Goal: Book appointment/travel/reservation

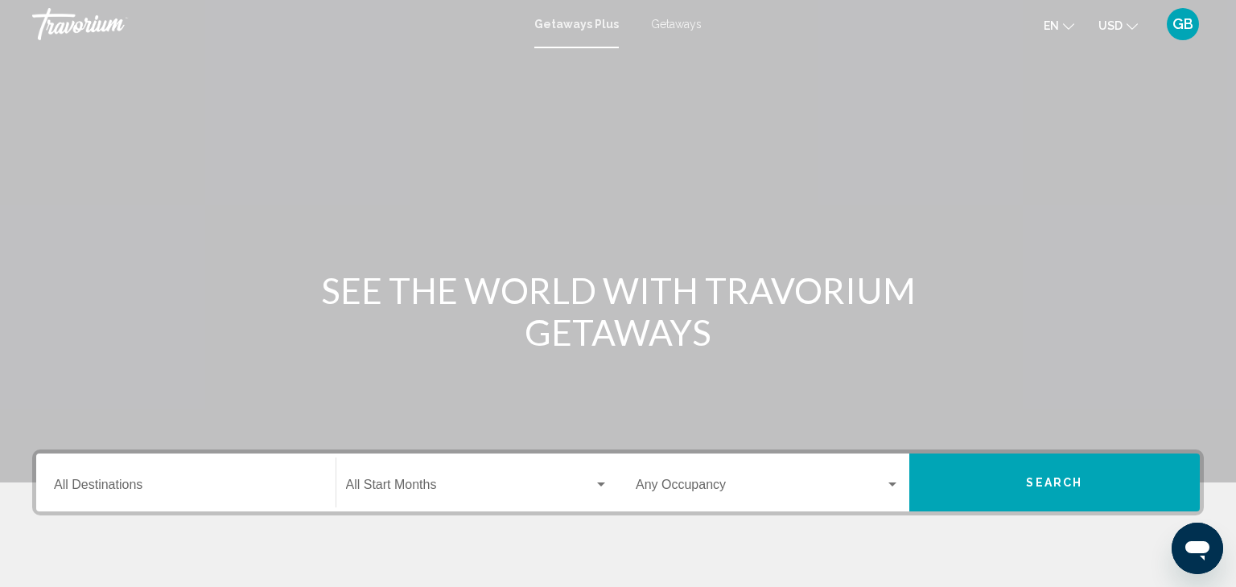
click at [111, 488] on input "Destination All Destinations" at bounding box center [186, 488] width 264 height 14
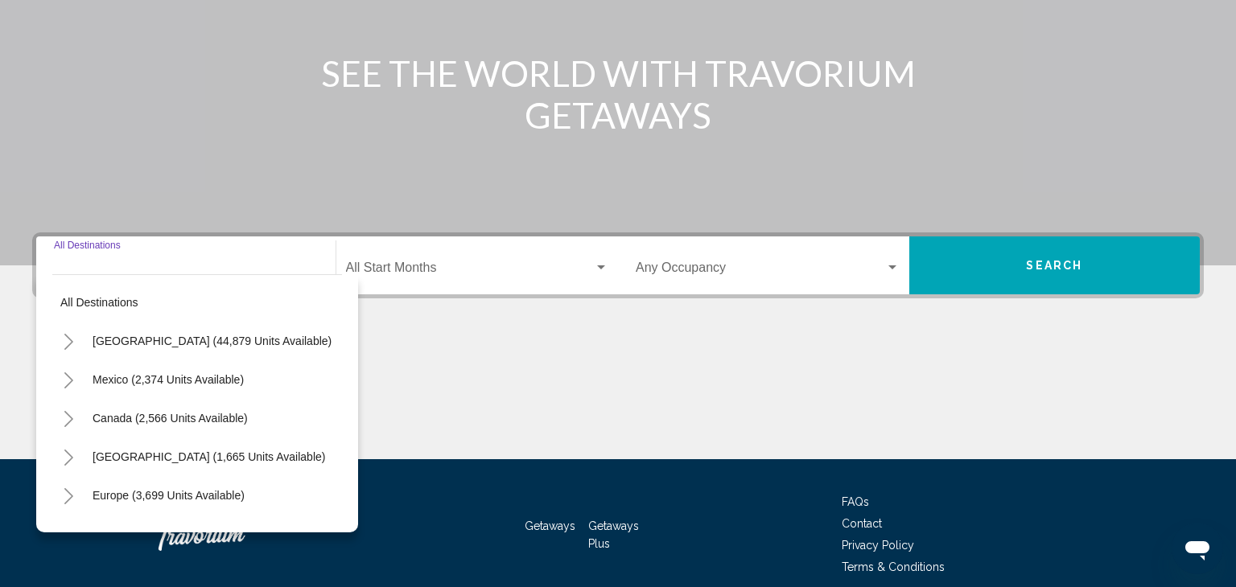
click at [111, 488] on div "Getaways Getaways Plus FAQs Contact Privacy Policy Terms & Conditions" at bounding box center [617, 534] width 1171 height 151
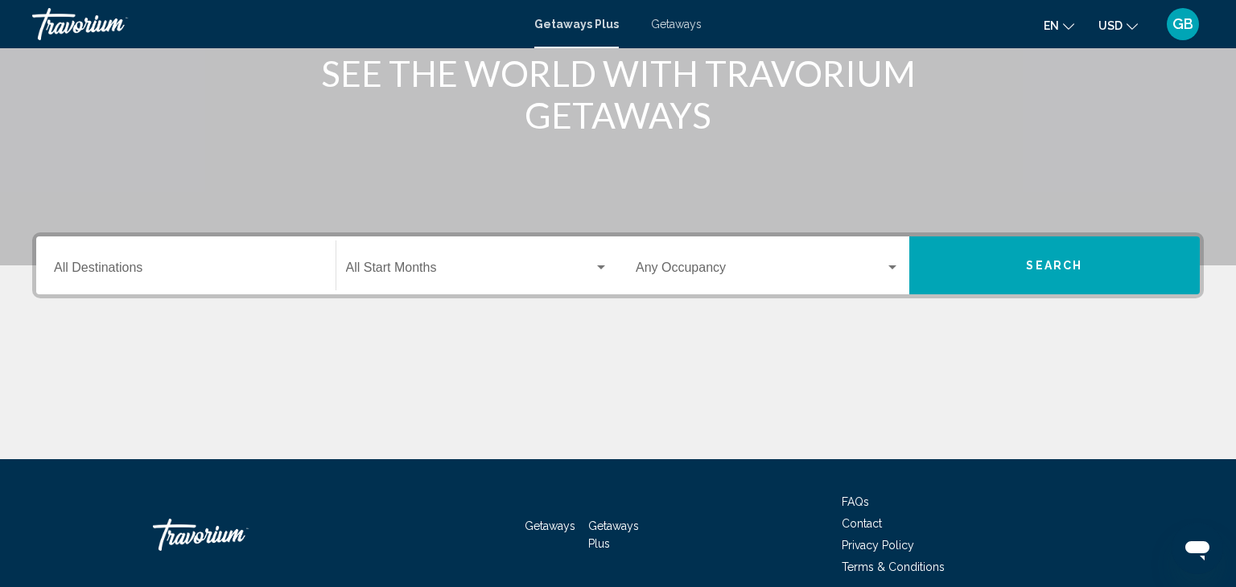
scroll to position [286, 0]
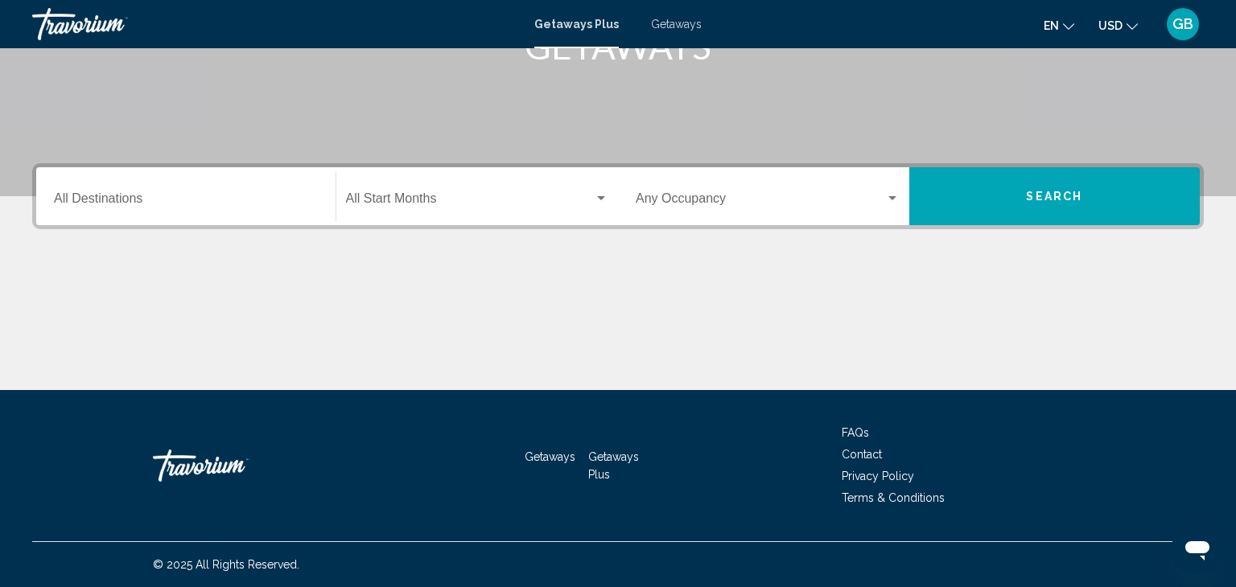
click at [287, 205] on input "Destination All Destinations" at bounding box center [186, 202] width 264 height 14
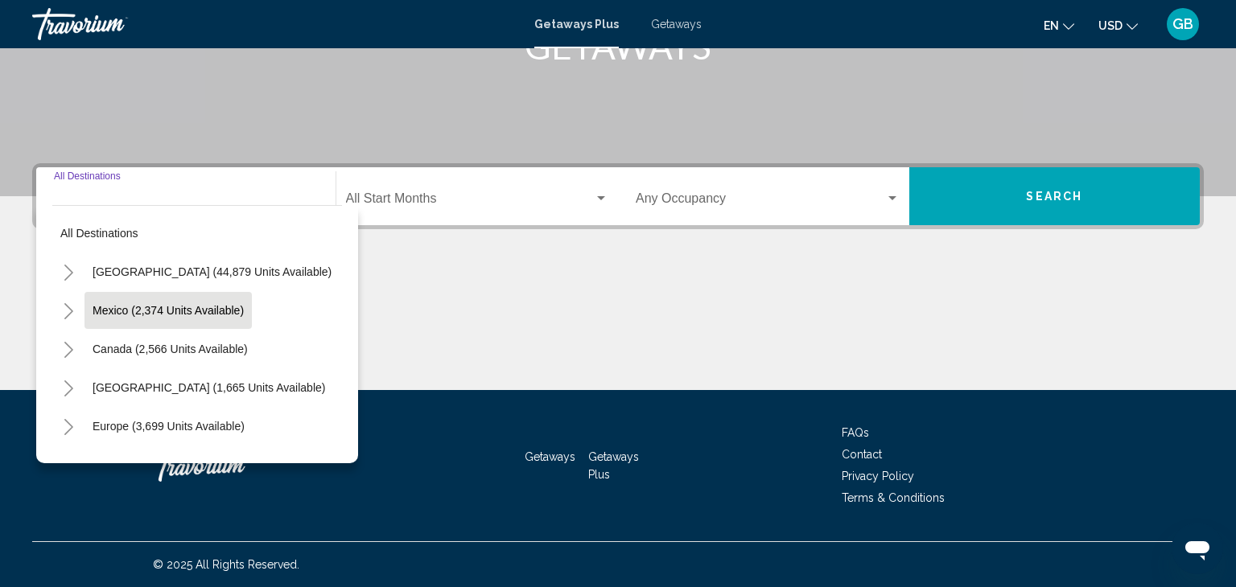
click at [232, 309] on span "Mexico (2,374 units available)" at bounding box center [168, 310] width 151 height 13
type input "**********"
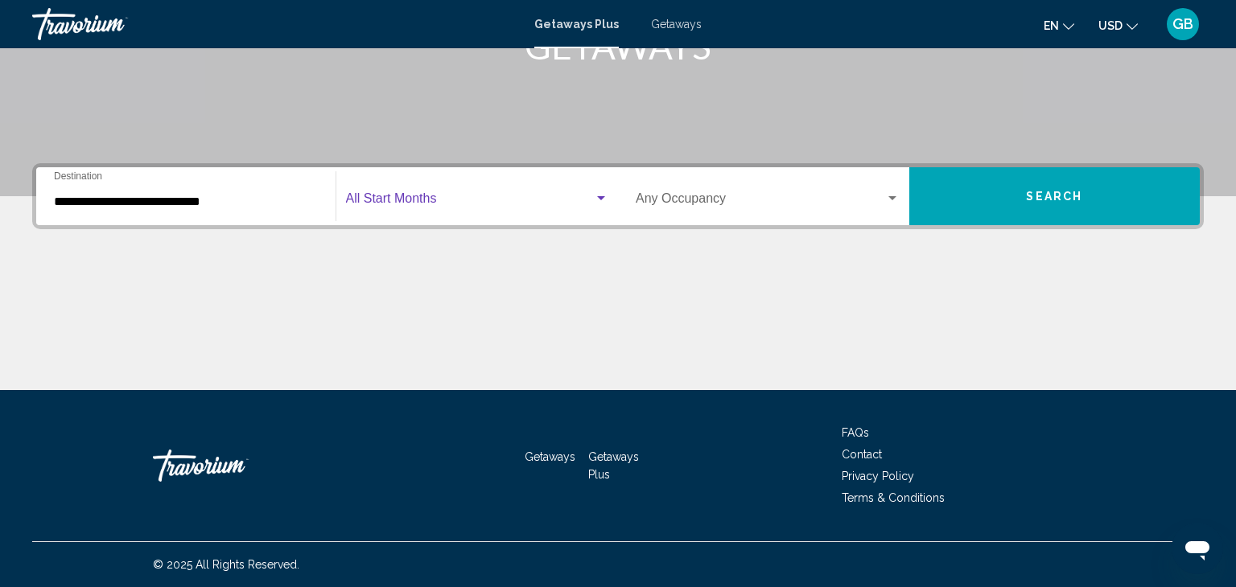
click at [599, 197] on div "Search widget" at bounding box center [601, 198] width 8 height 4
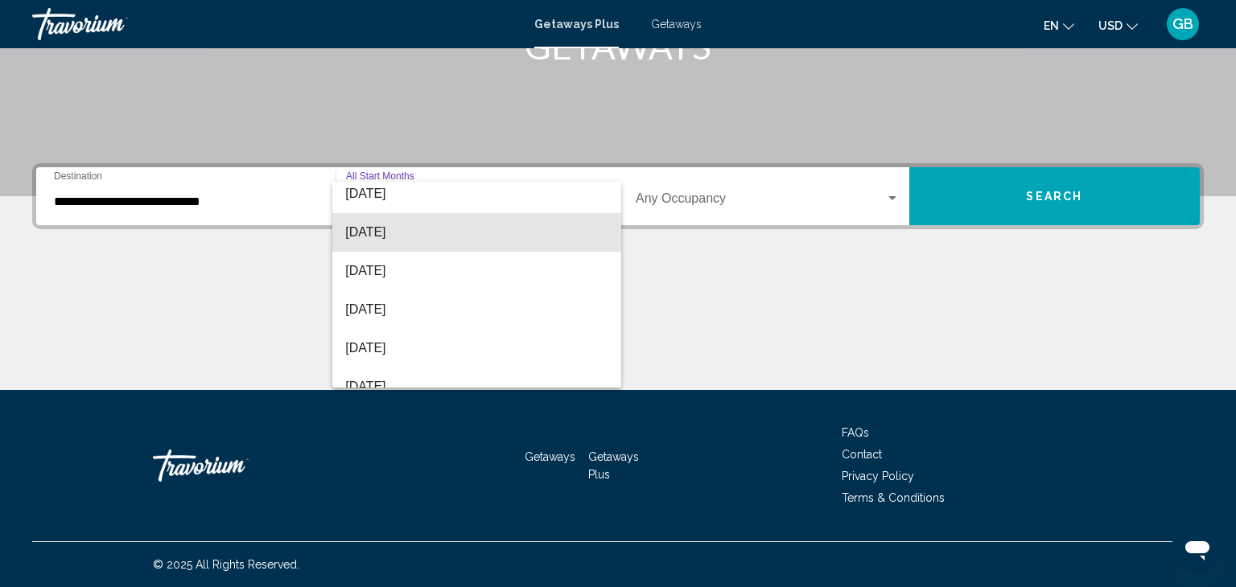
scroll to position [97, 0]
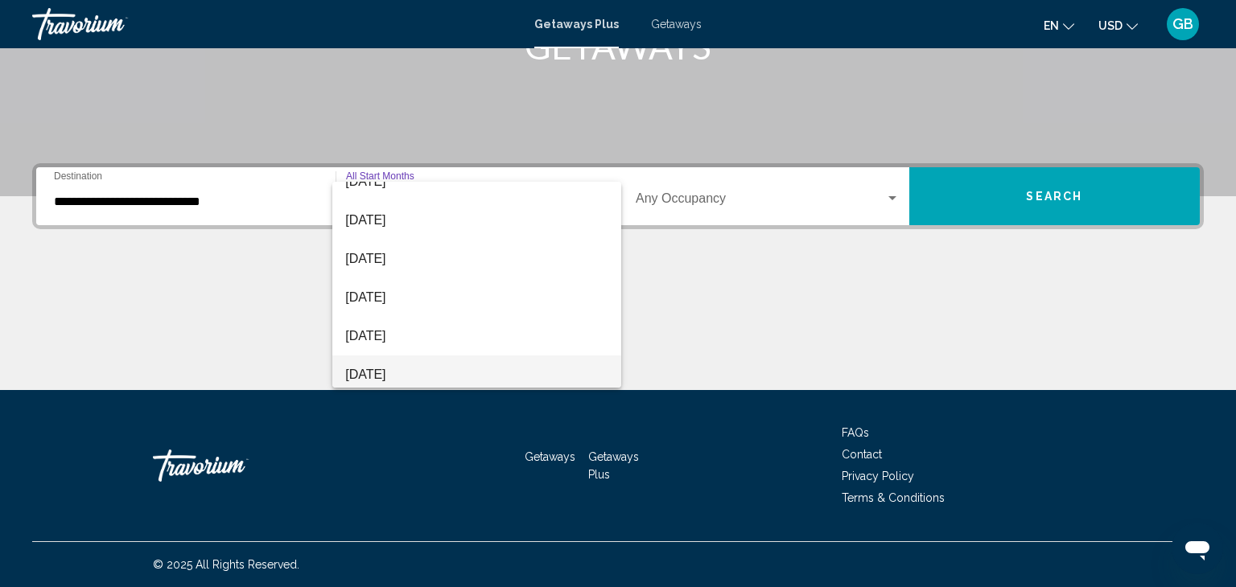
click at [414, 372] on span "[DATE]" at bounding box center [476, 375] width 263 height 39
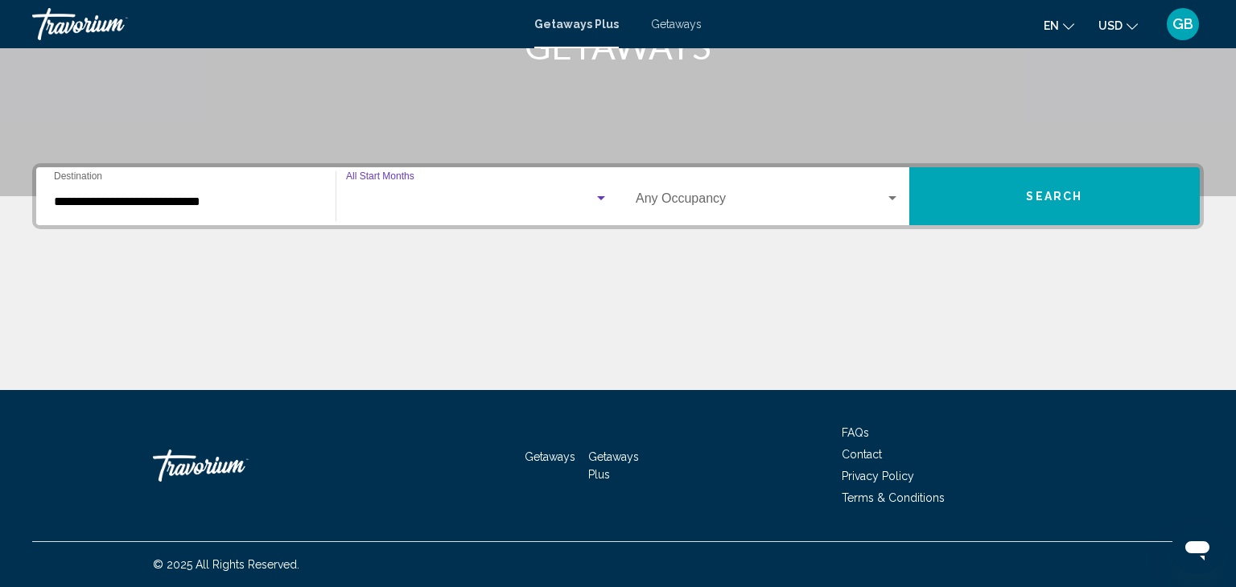
scroll to position [103, 0]
click at [892, 199] on div "Search widget" at bounding box center [892, 198] width 8 height 4
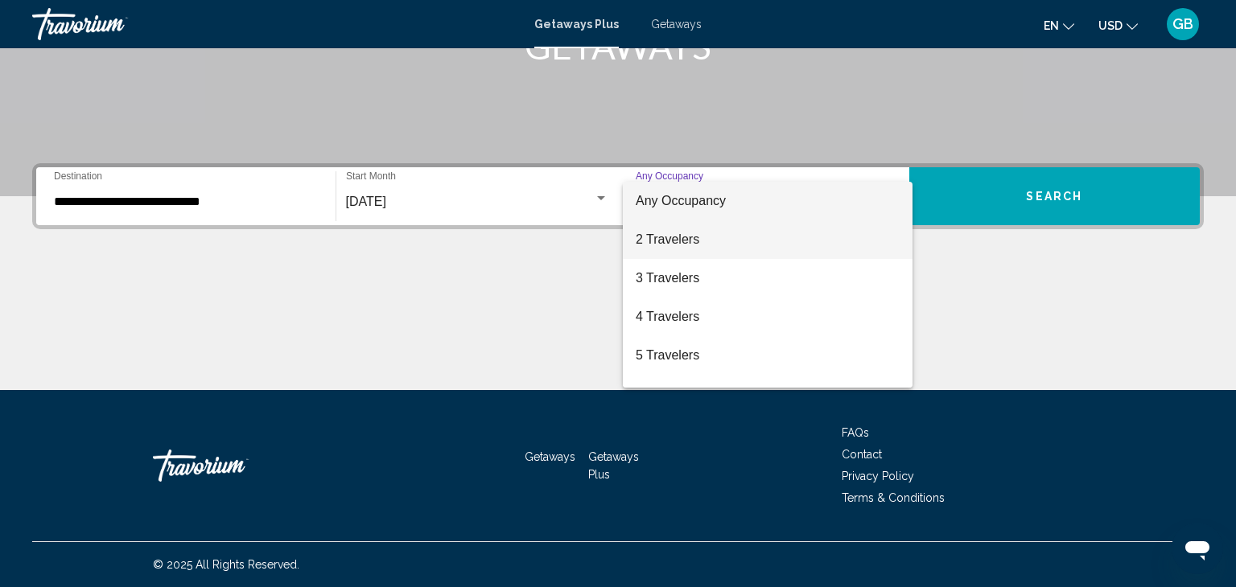
click at [706, 244] on span "2 Travelers" at bounding box center [768, 239] width 264 height 39
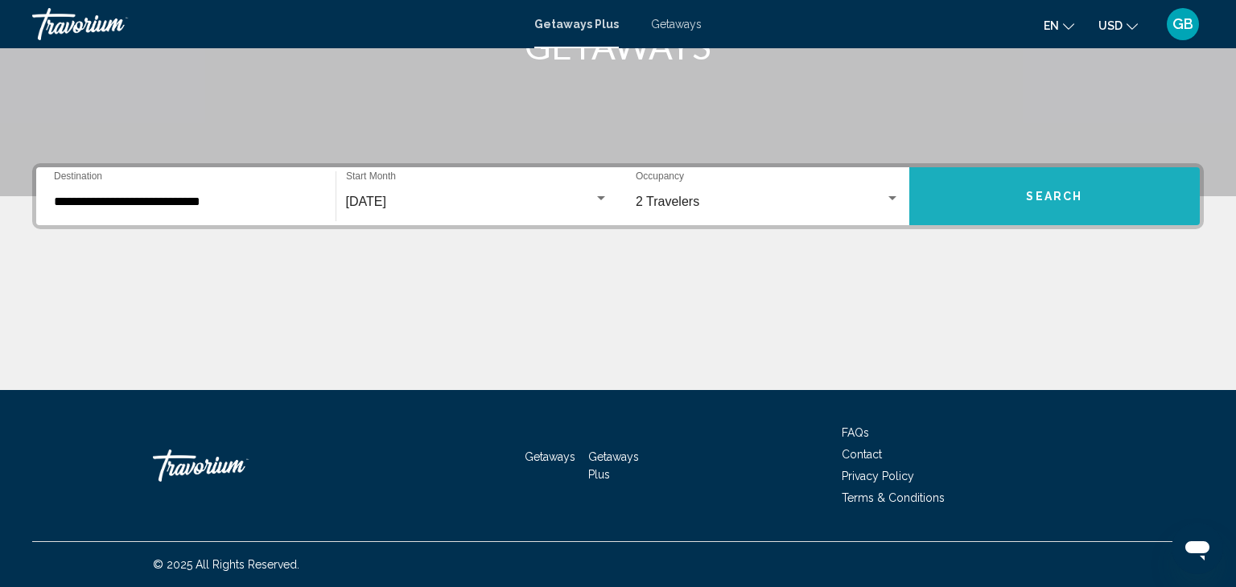
click at [1063, 198] on span "Search" at bounding box center [1054, 197] width 56 height 13
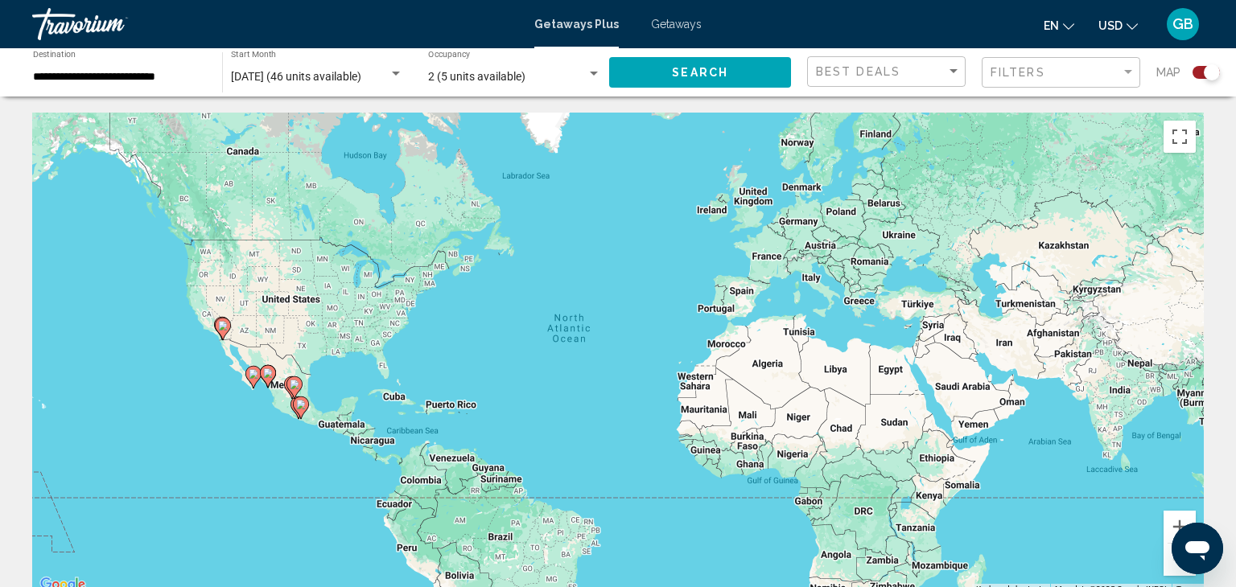
click at [253, 381] on icon "Main content" at bounding box center [253, 377] width 14 height 21
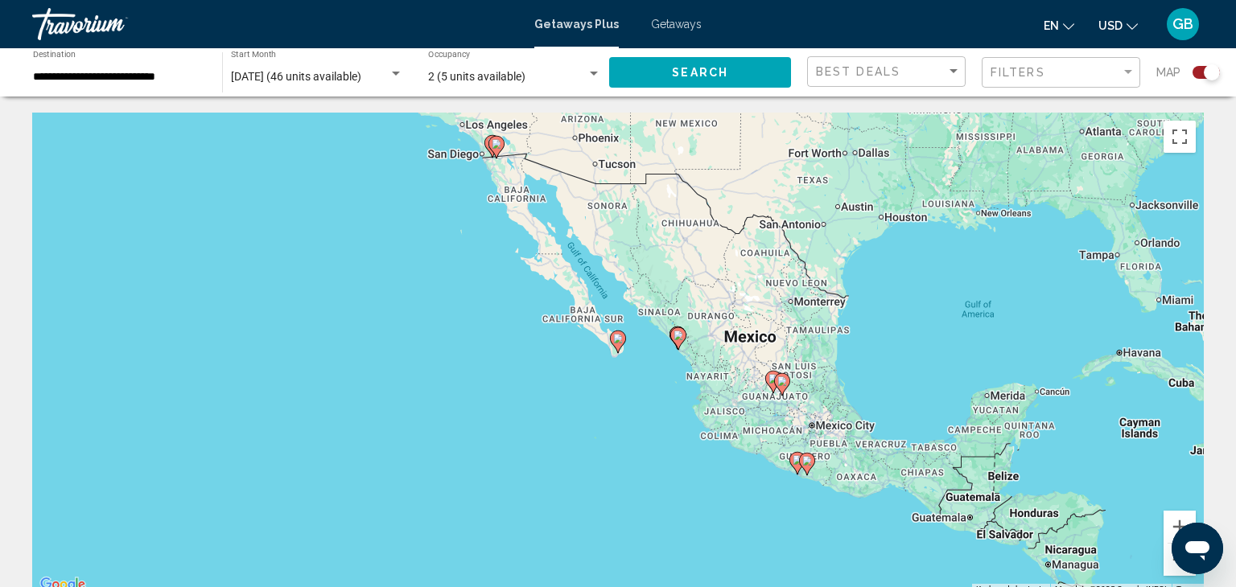
click at [619, 341] on image "Main content" at bounding box center [618, 339] width 10 height 10
type input "**********"
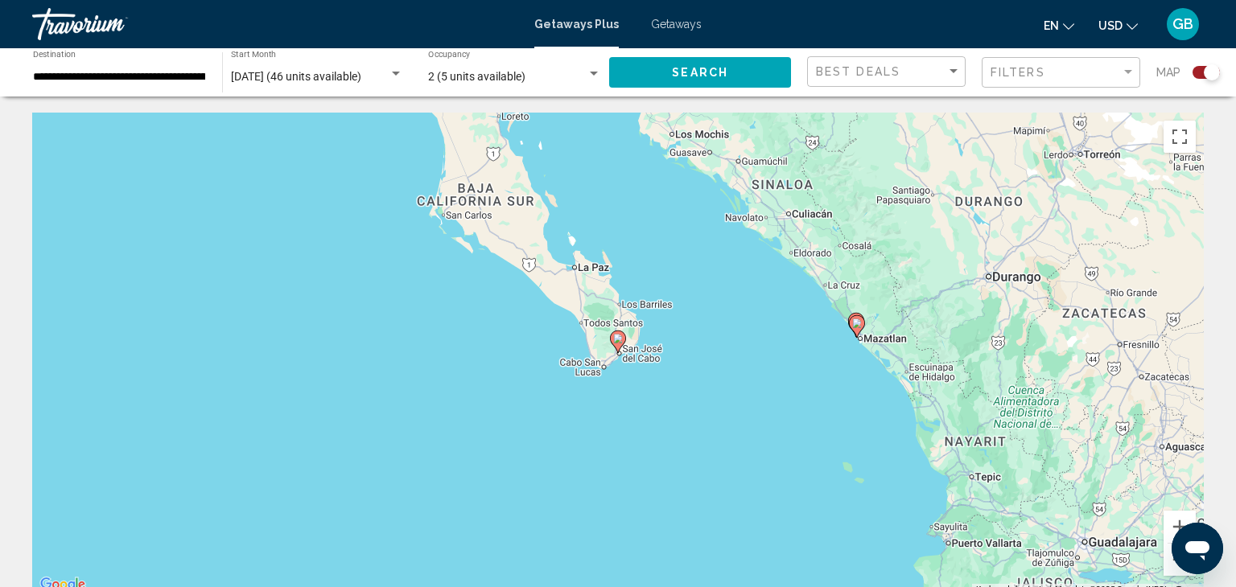
click at [619, 339] on image "Main content" at bounding box center [618, 339] width 10 height 10
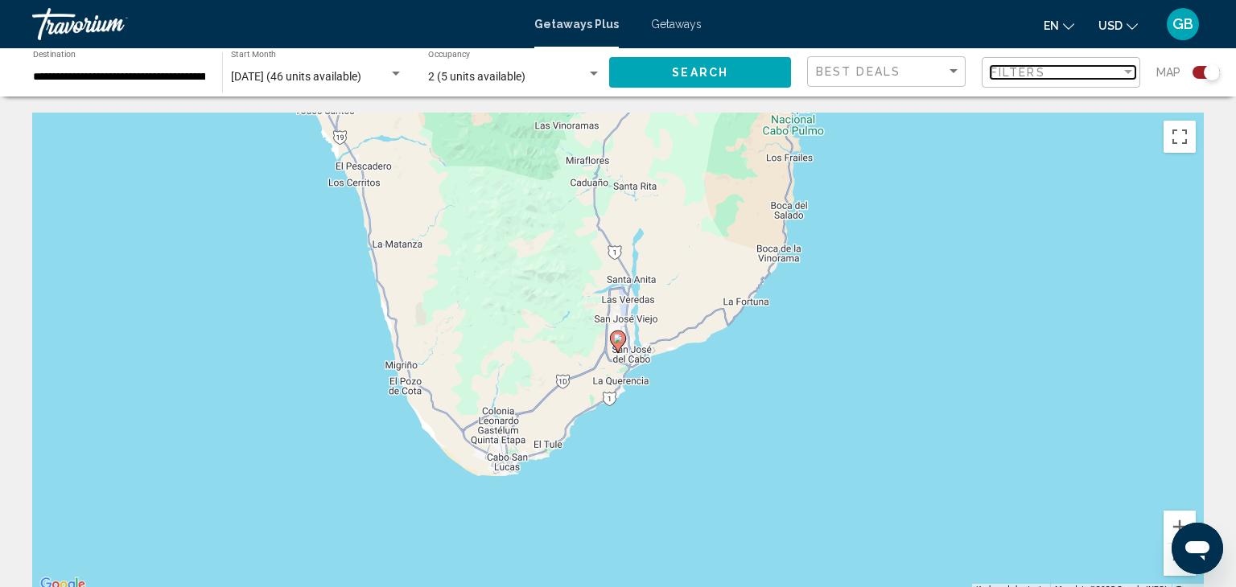
click at [1125, 73] on div "Filter" at bounding box center [1128, 72] width 8 height 4
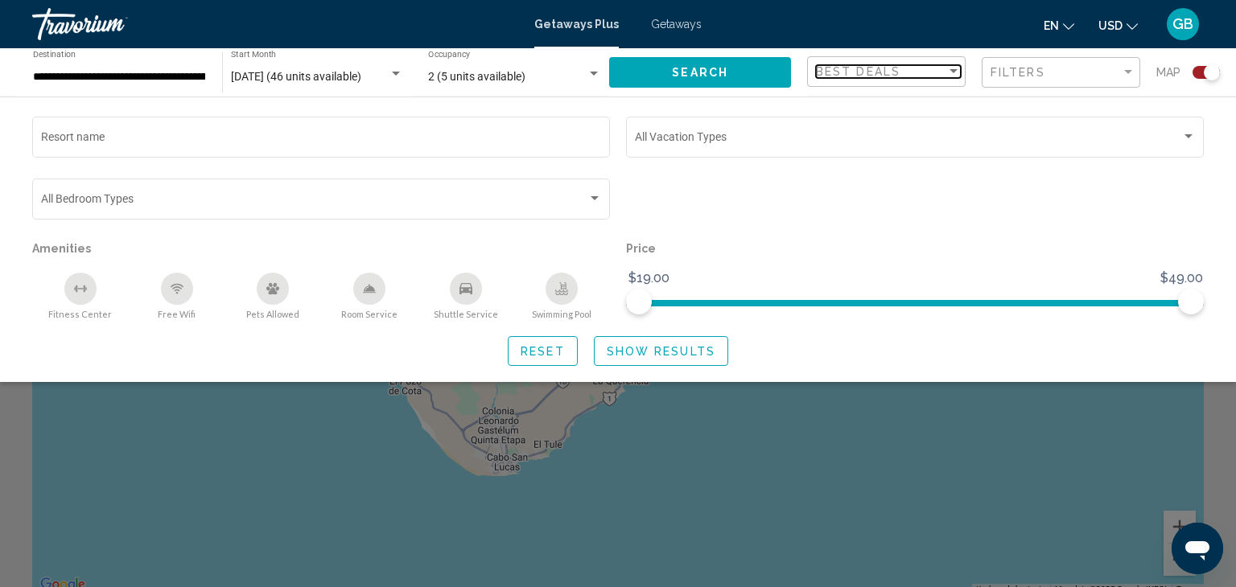
click at [951, 70] on div "Sort by" at bounding box center [953, 71] width 8 height 4
click at [551, 348] on div at bounding box center [618, 293] width 1236 height 587
click at [678, 21] on span "Getaways" at bounding box center [676, 24] width 51 height 13
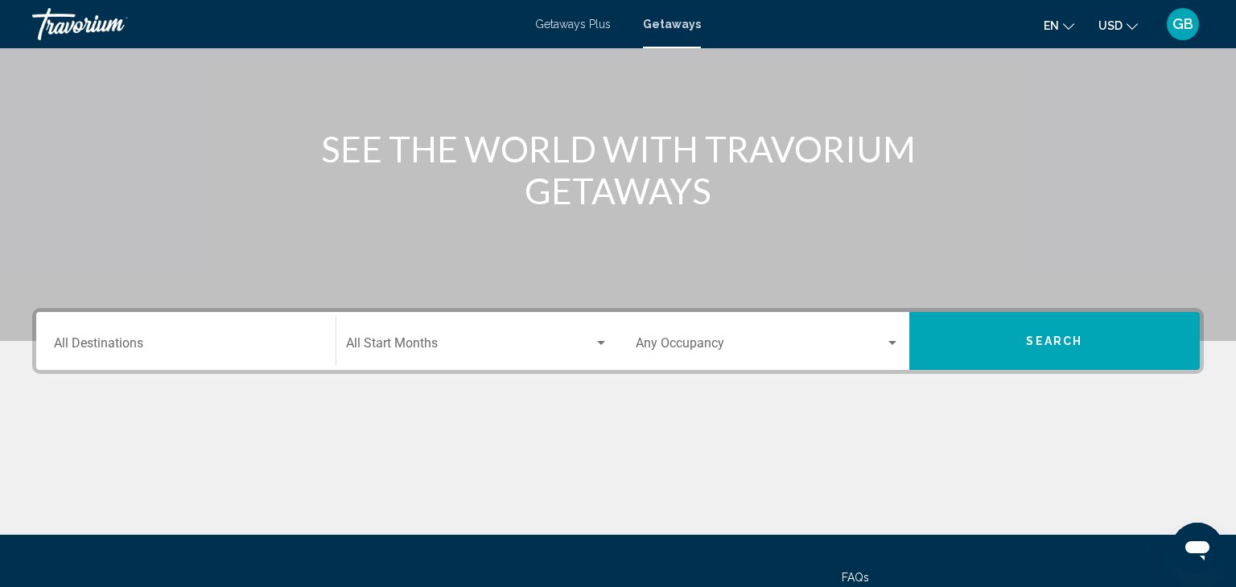
scroll to position [142, 0]
click at [97, 344] on input "Destination All Destinations" at bounding box center [186, 346] width 264 height 14
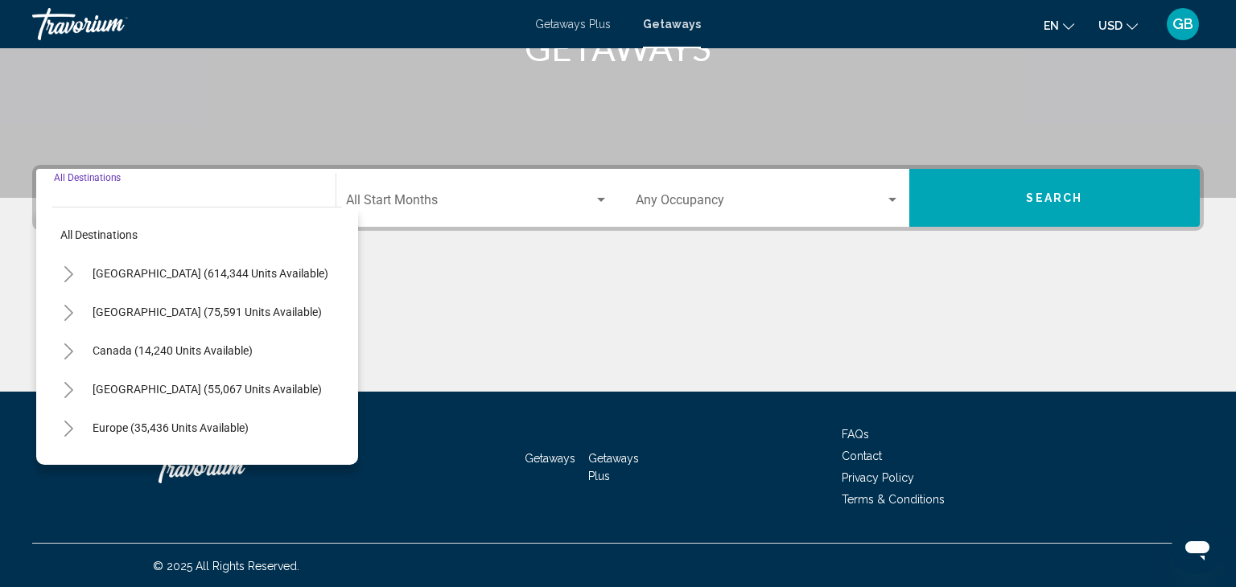
scroll to position [286, 0]
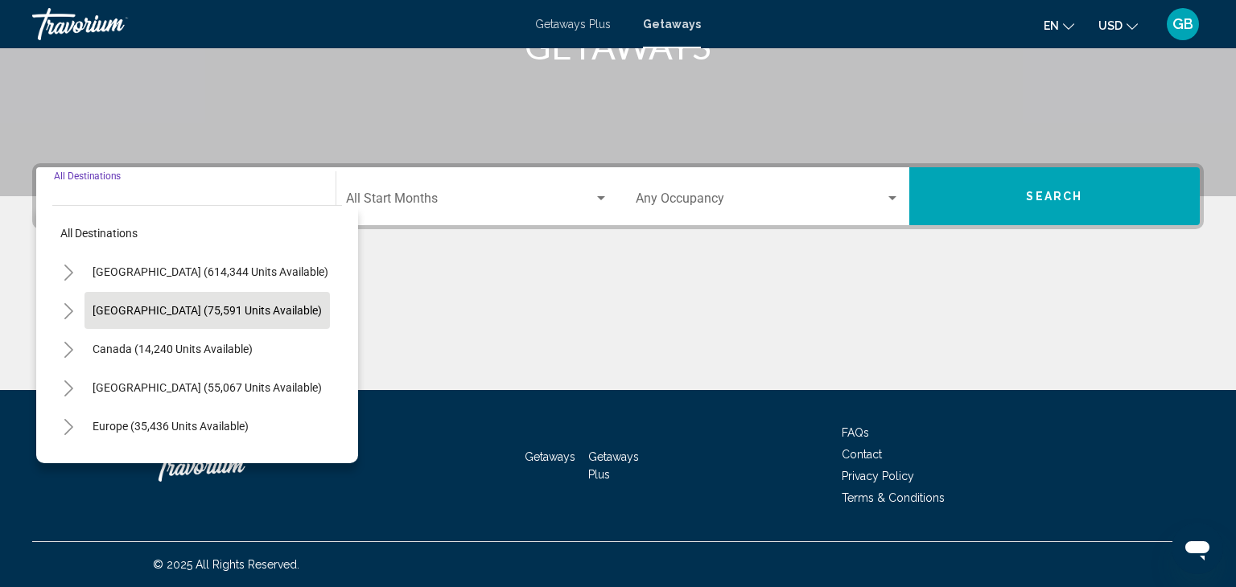
click at [212, 305] on span "[GEOGRAPHIC_DATA] (75,591 units available)" at bounding box center [207, 310] width 229 height 13
type input "**********"
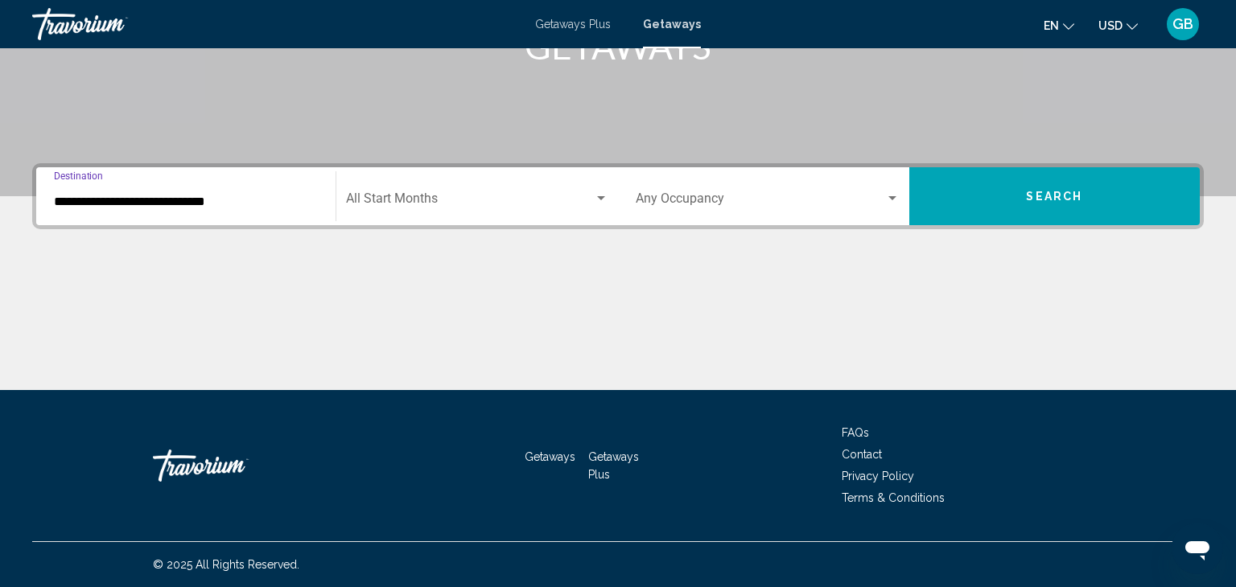
click at [600, 196] on div "Search widget" at bounding box center [601, 198] width 8 height 4
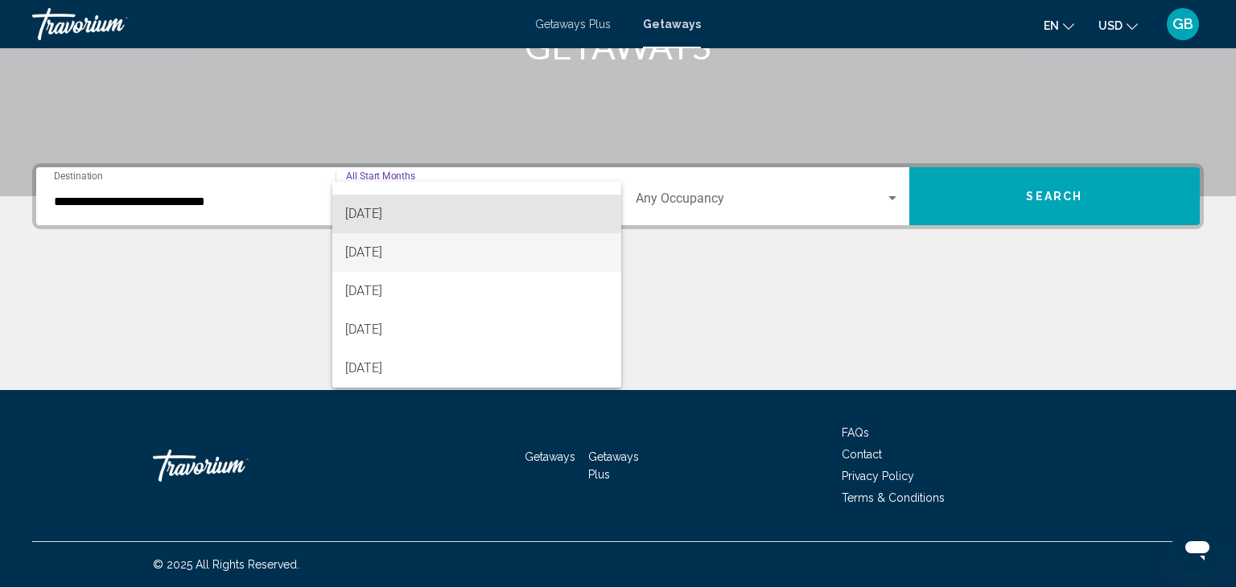
scroll to position [109, 0]
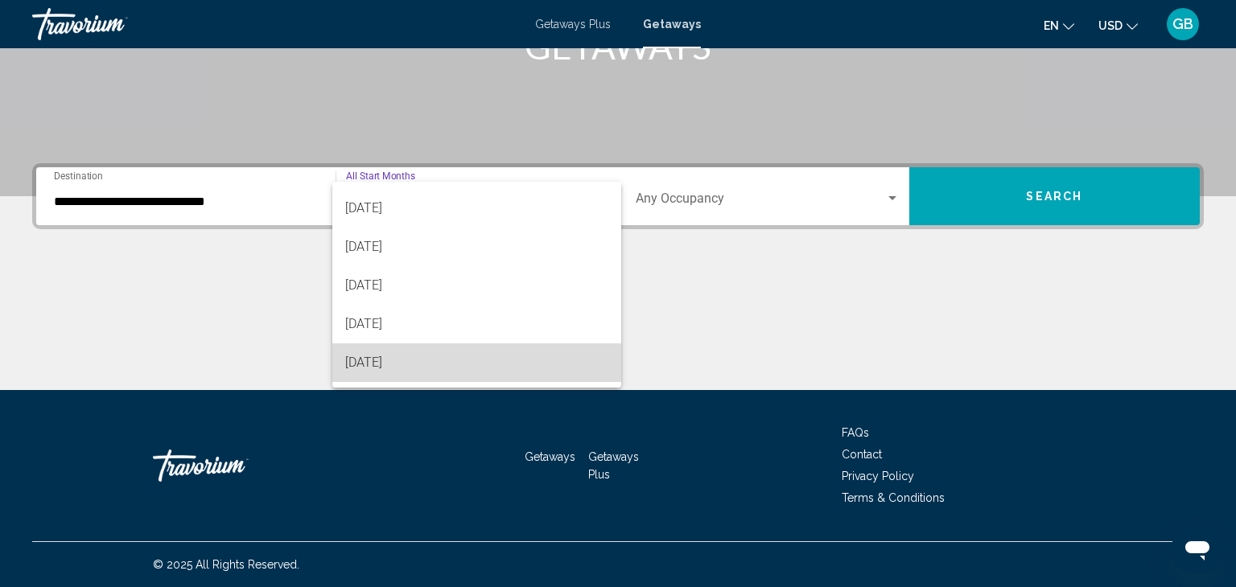
click at [419, 370] on span "[DATE]" at bounding box center [476, 363] width 263 height 39
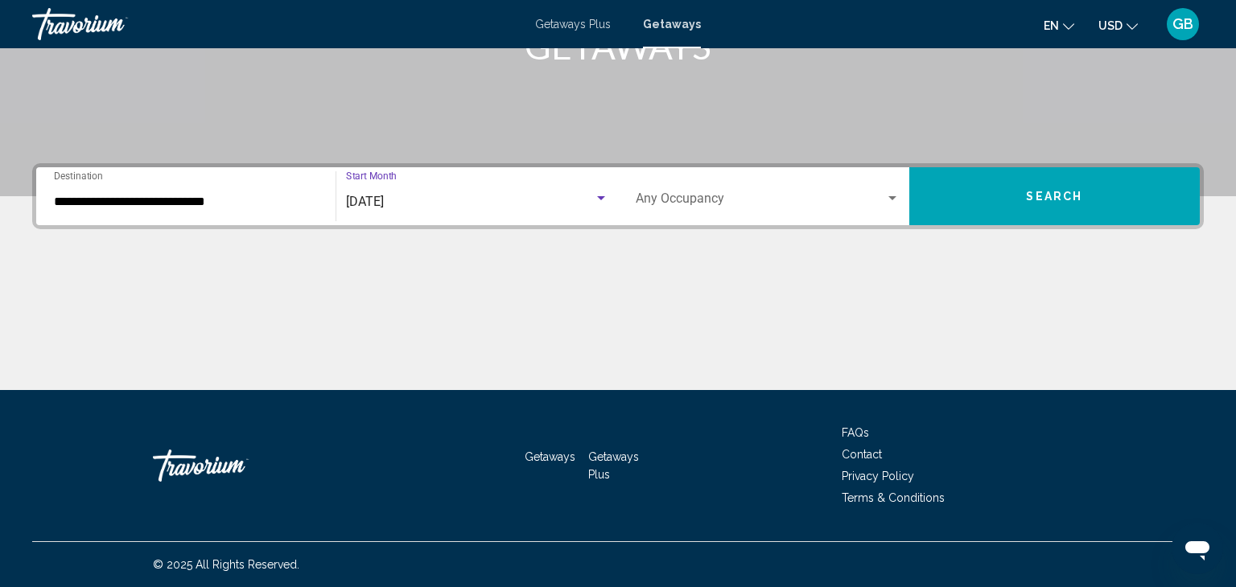
click at [889, 194] on div "Search widget" at bounding box center [892, 198] width 14 height 13
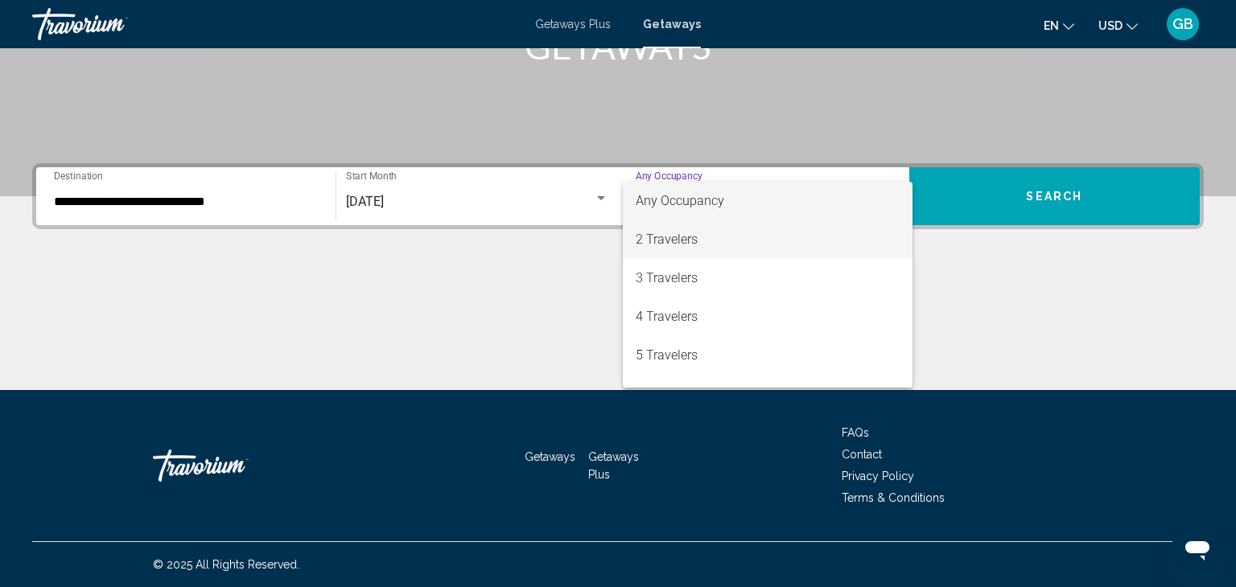
click at [755, 247] on span "2 Travelers" at bounding box center [768, 239] width 264 height 39
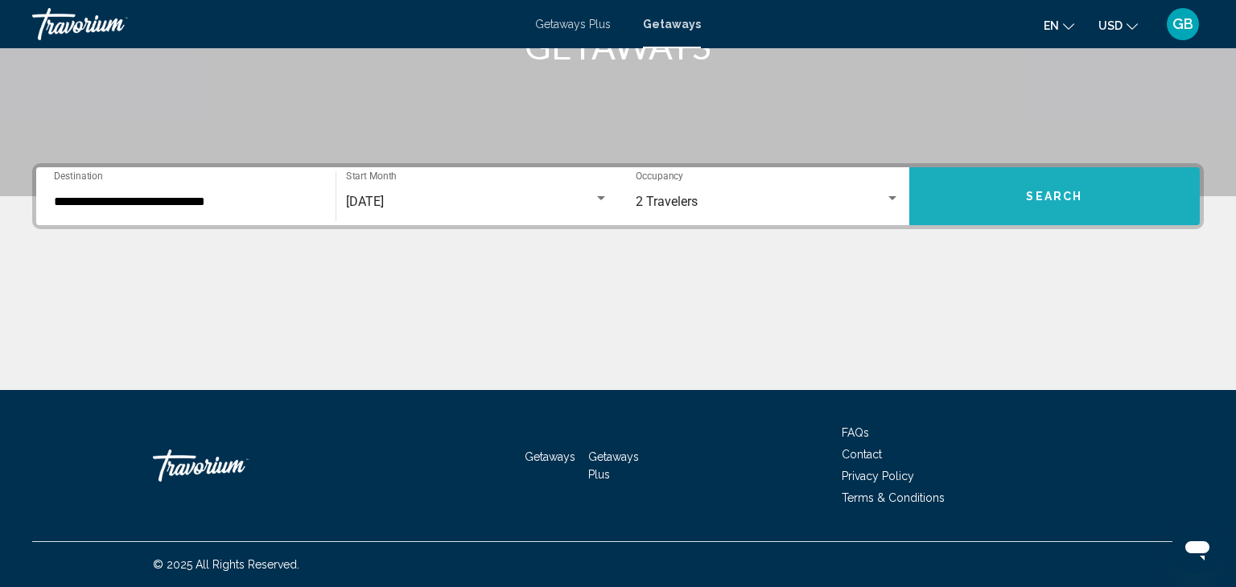
click at [1063, 199] on span "Search" at bounding box center [1054, 197] width 56 height 13
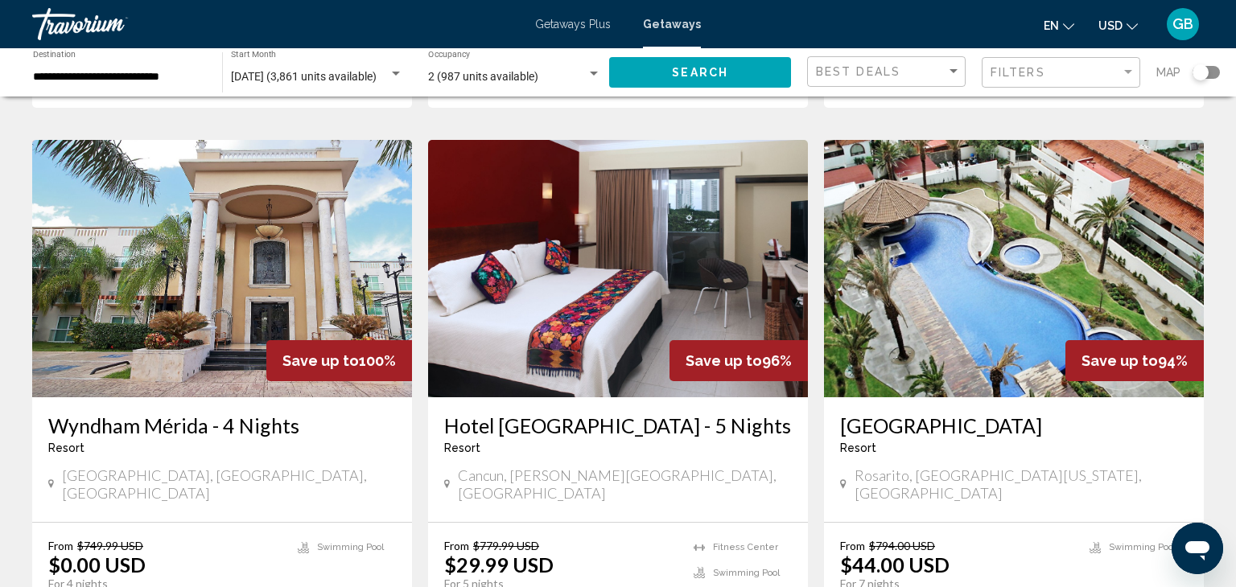
scroll to position [1203, 0]
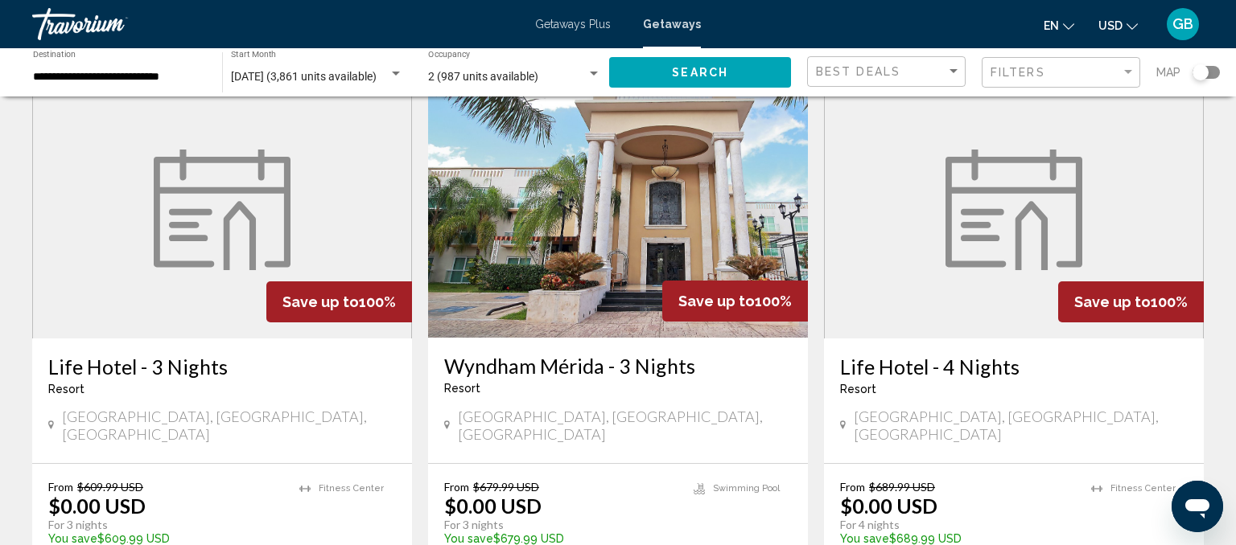
scroll to position [0, 0]
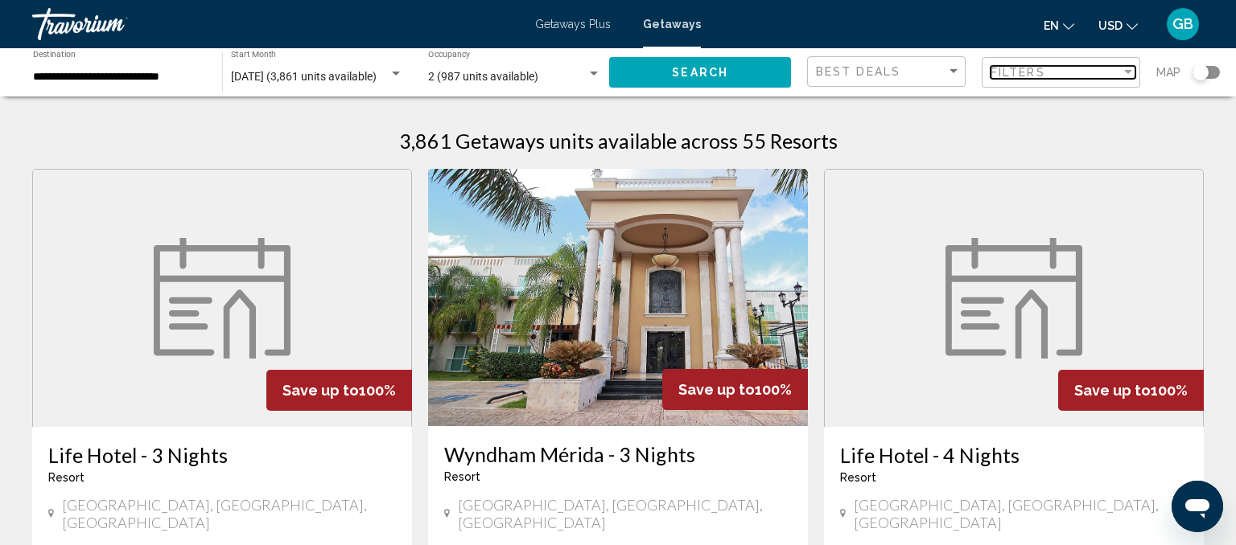
click at [1126, 76] on div "Filter" at bounding box center [1128, 72] width 14 height 13
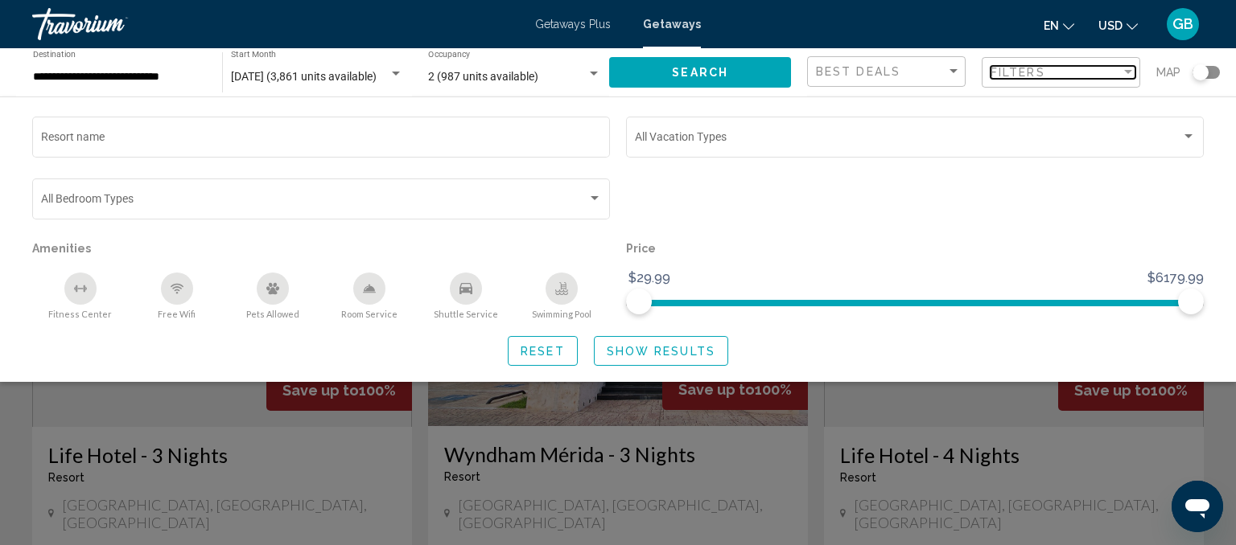
click at [1127, 68] on div "Filter" at bounding box center [1128, 72] width 14 height 13
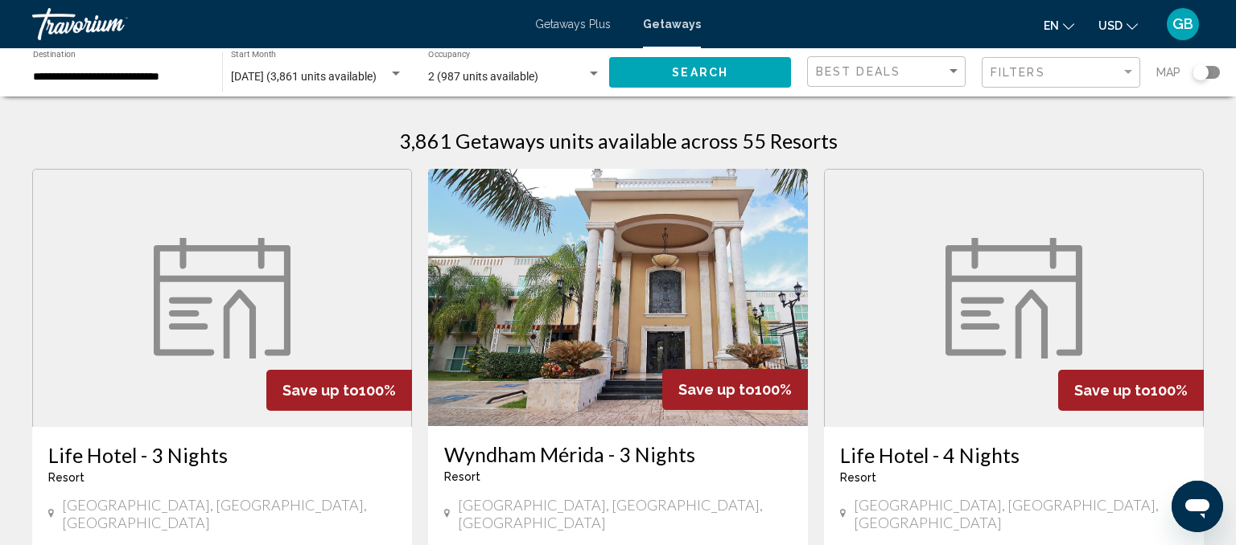
click at [600, 23] on span "Getaways Plus" at bounding box center [573, 24] width 76 height 13
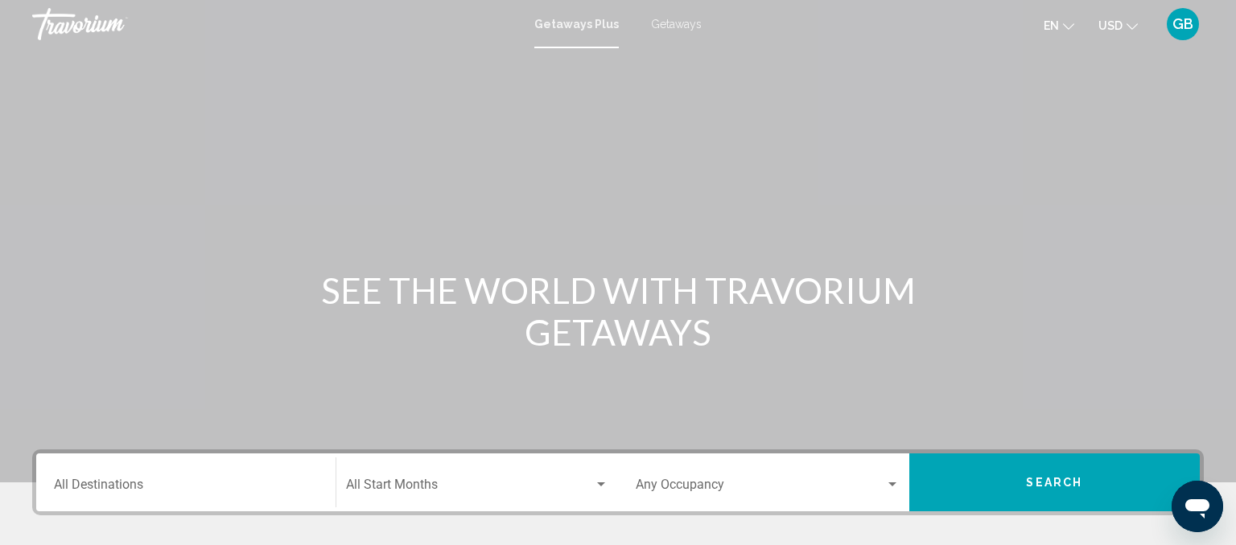
click at [679, 25] on span "Getaways" at bounding box center [676, 24] width 51 height 13
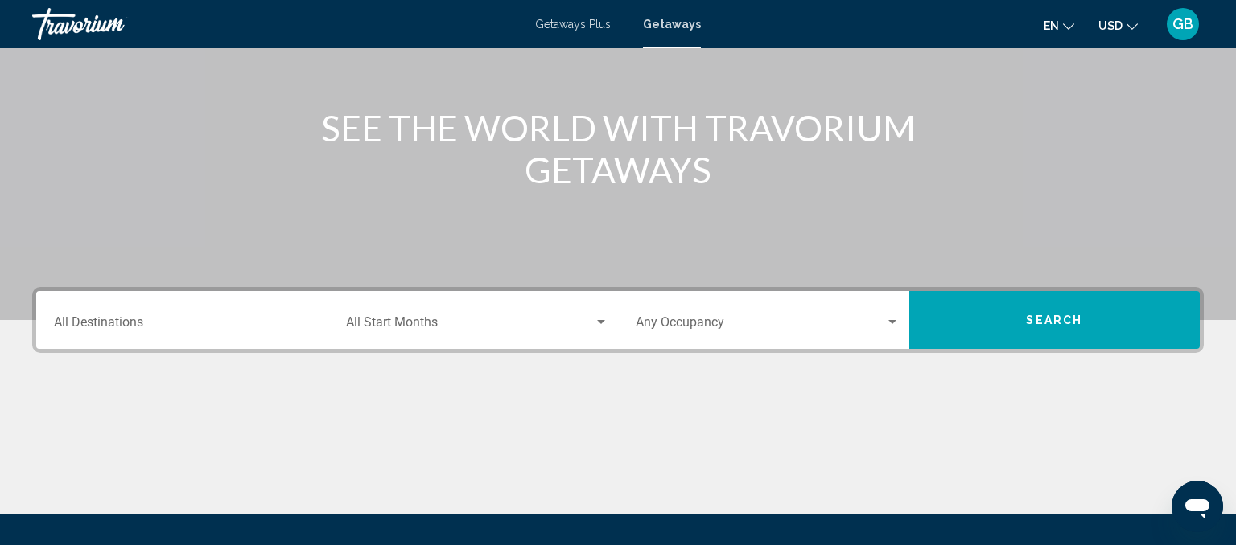
scroll to position [181, 0]
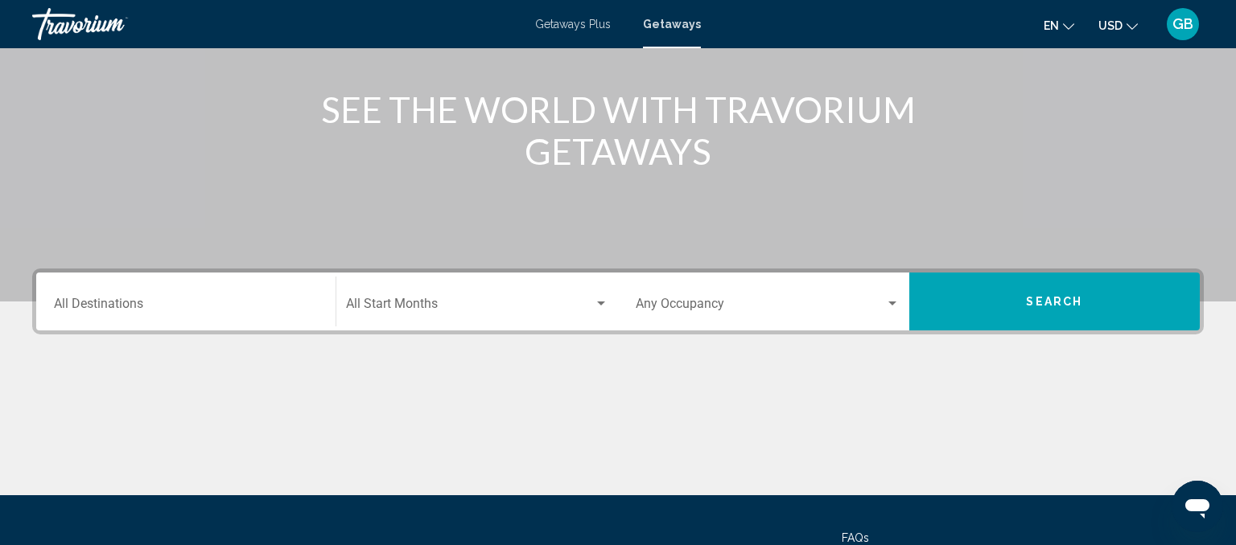
click at [166, 309] on input "Destination All Destinations" at bounding box center [186, 307] width 264 height 14
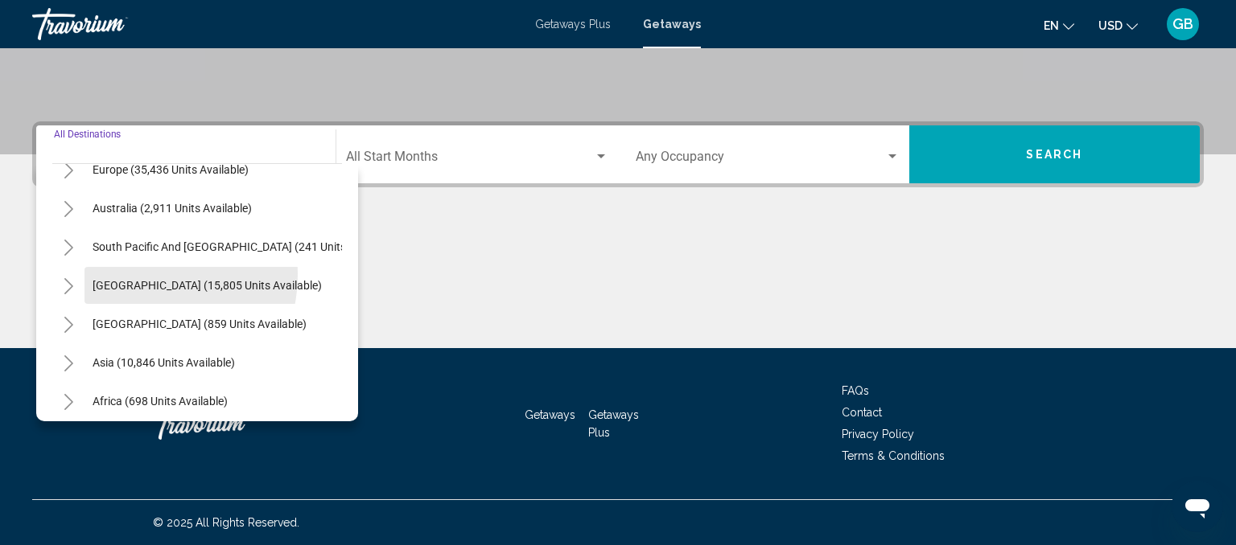
scroll to position [261, 0]
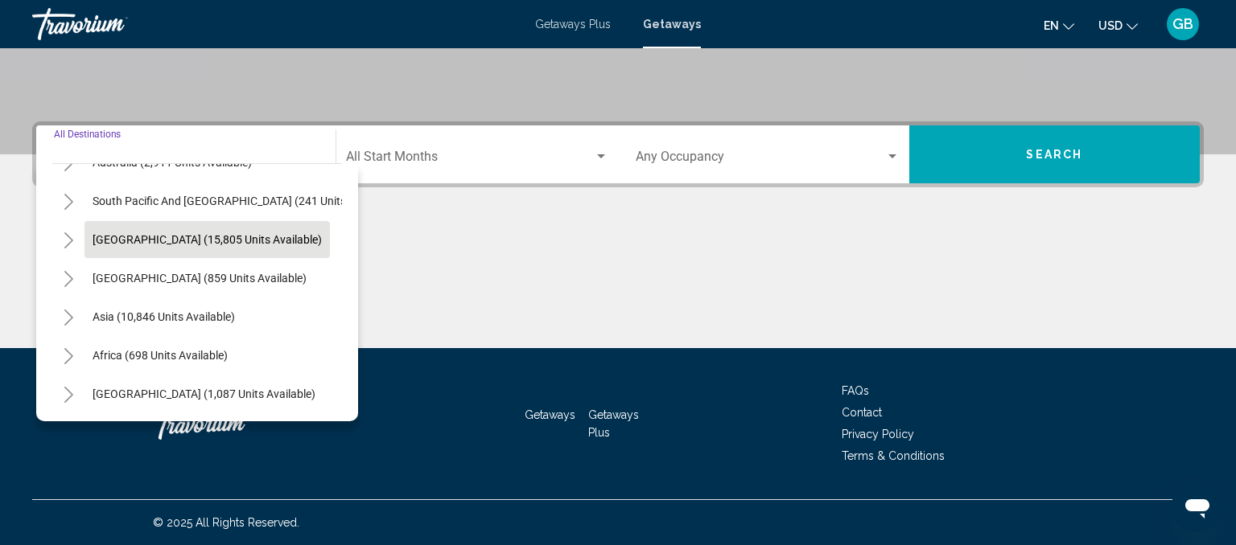
click at [127, 235] on span "[GEOGRAPHIC_DATA] (15,805 units available)" at bounding box center [207, 239] width 229 height 13
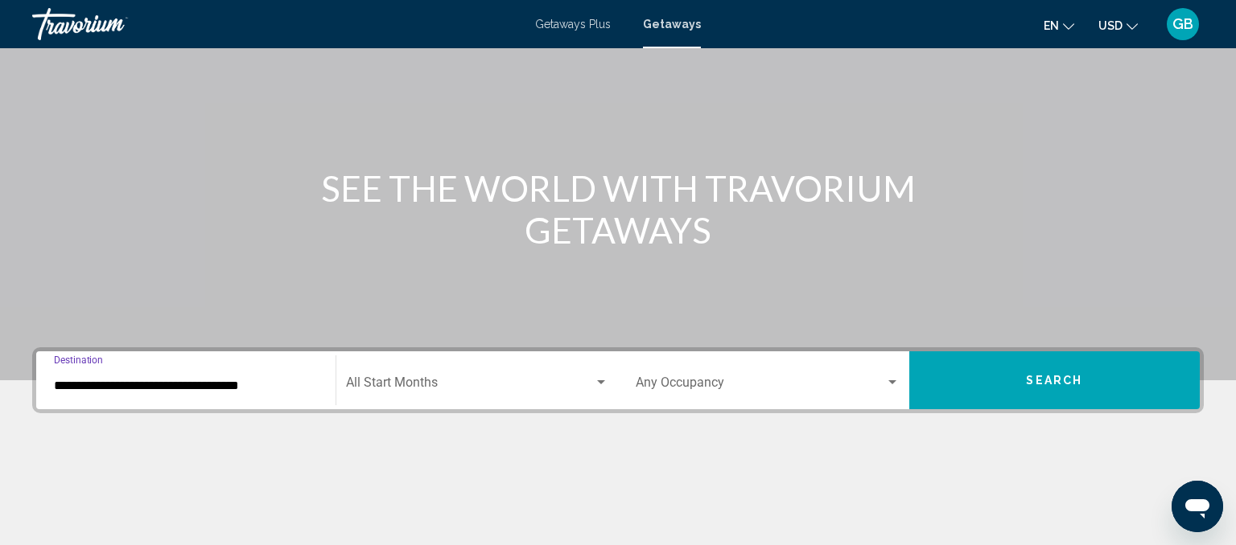
scroll to position [0, 0]
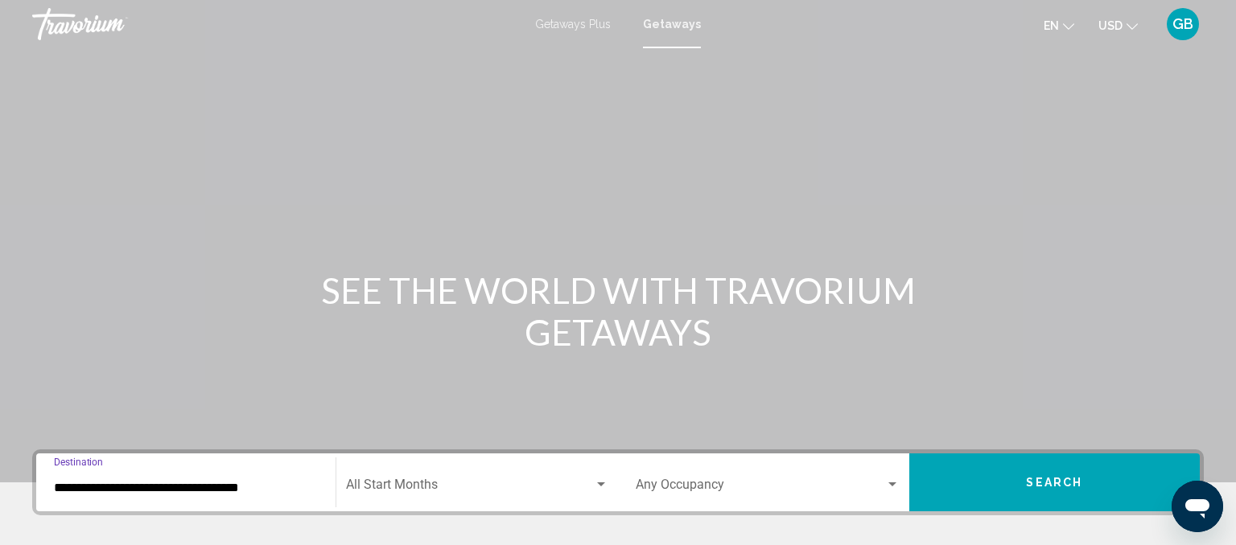
click at [271, 483] on input "**********" at bounding box center [186, 488] width 264 height 14
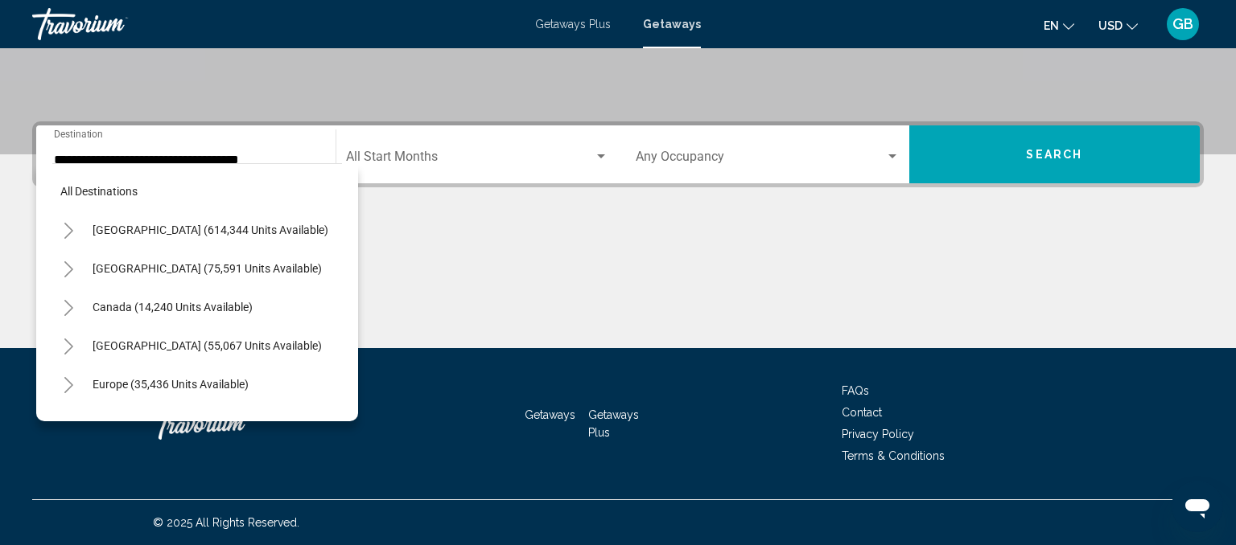
click at [594, 244] on div "Main content" at bounding box center [617, 288] width 1171 height 121
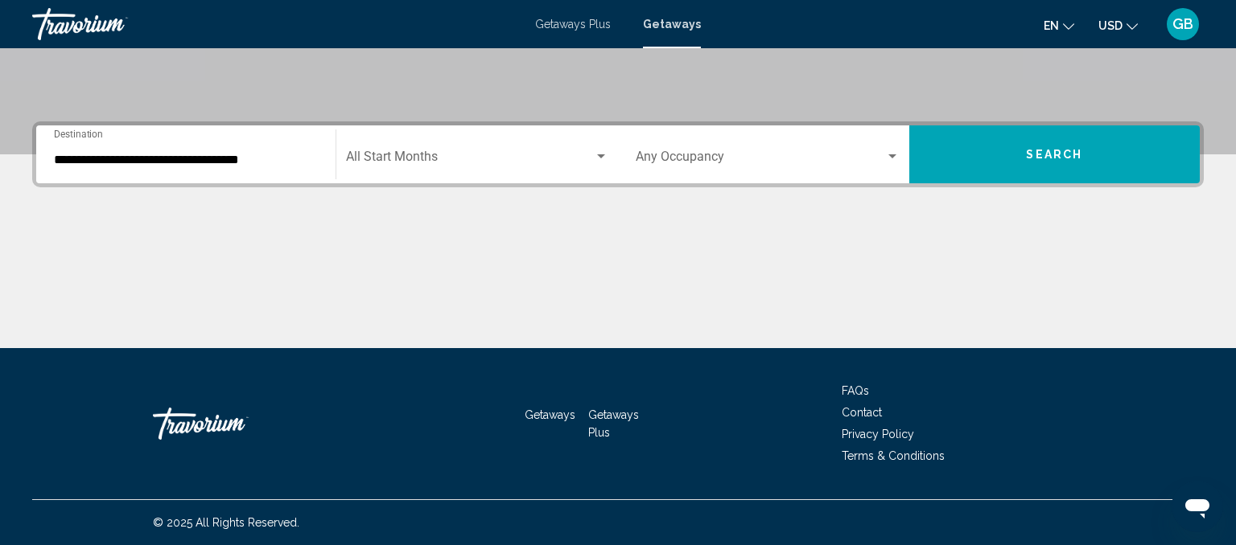
click at [305, 158] on input "**********" at bounding box center [186, 160] width 264 height 14
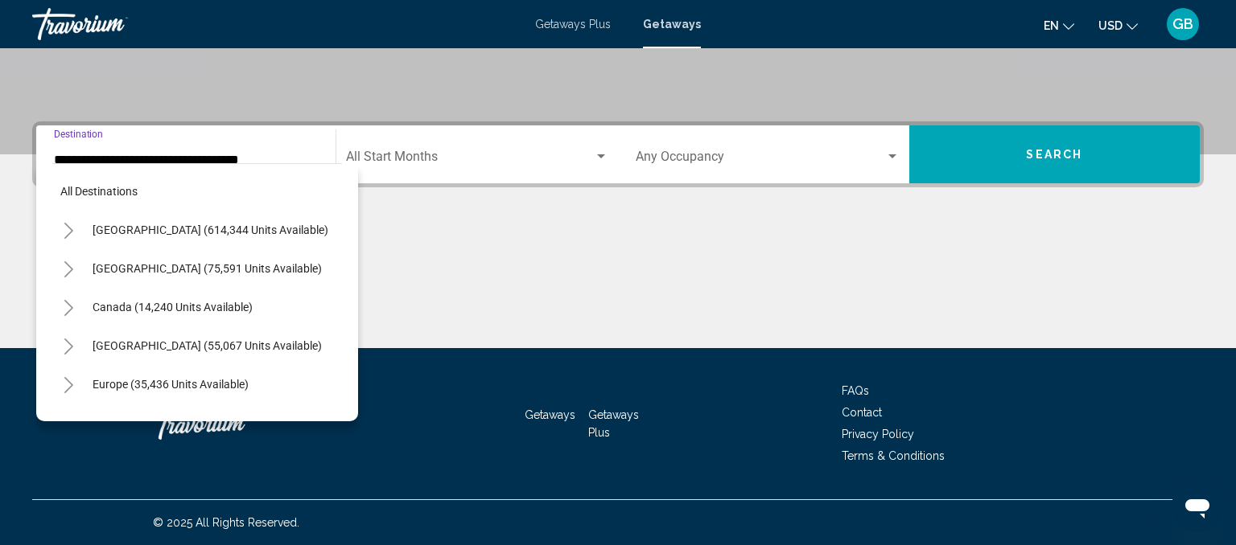
scroll to position [212, 0]
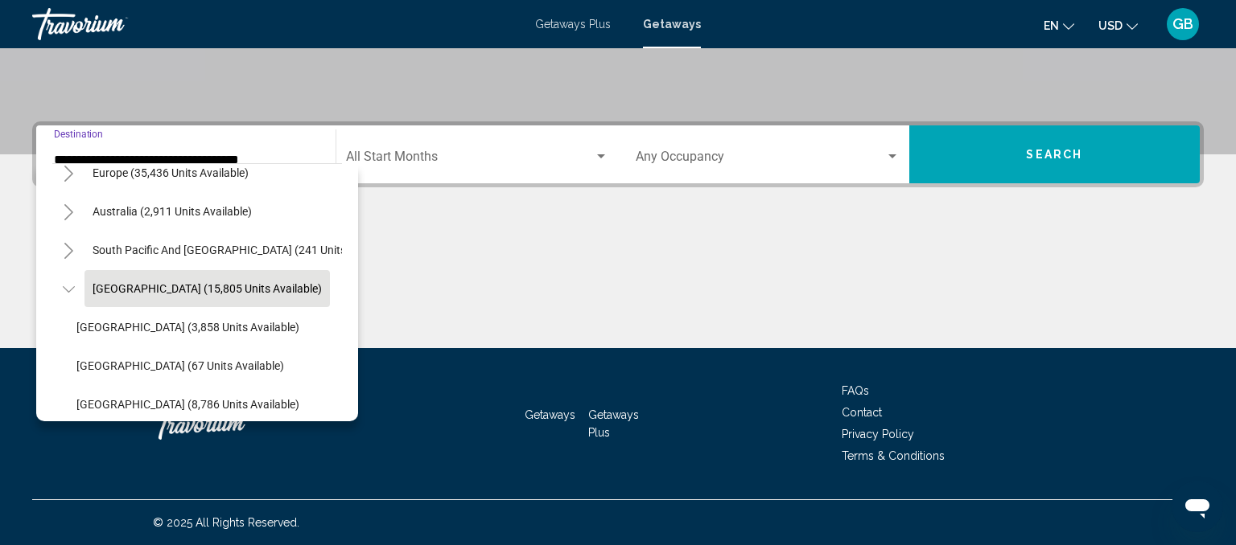
click at [348, 278] on div "All destinations [GEOGRAPHIC_DATA] (614,344 units available) [GEOGRAPHIC_DATA] …" at bounding box center [197, 292] width 322 height 258
drag, startPoint x: 356, startPoint y: 386, endPoint x: 339, endPoint y: 228, distance: 159.4
click at [339, 228] on div "All destinations [GEOGRAPHIC_DATA] (614,344 units available) [GEOGRAPHIC_DATA] …" at bounding box center [197, 292] width 322 height 258
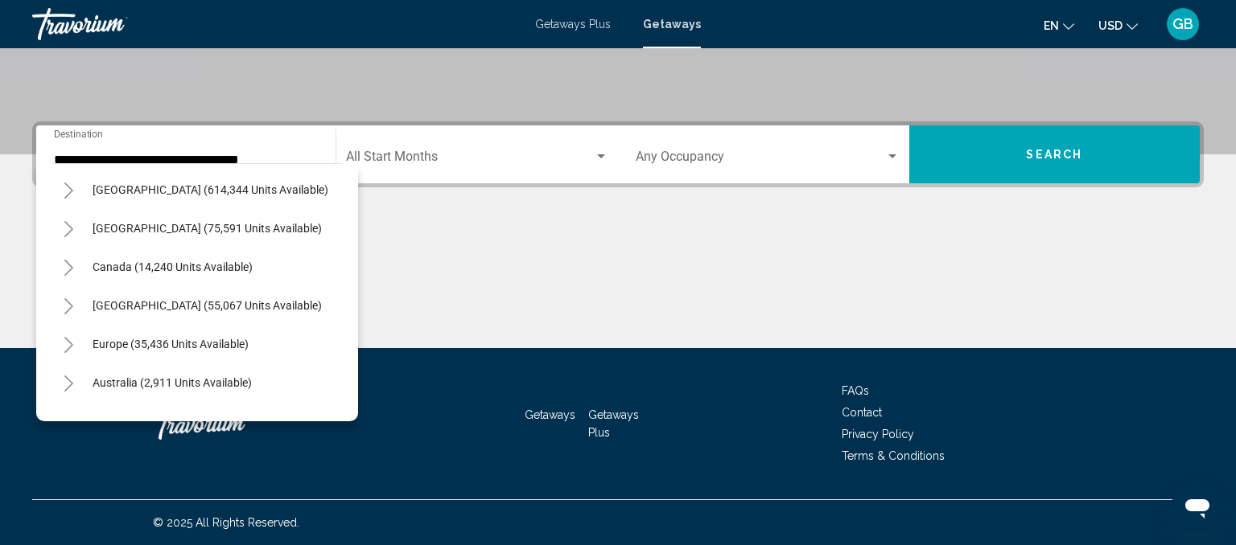
scroll to position [0, 0]
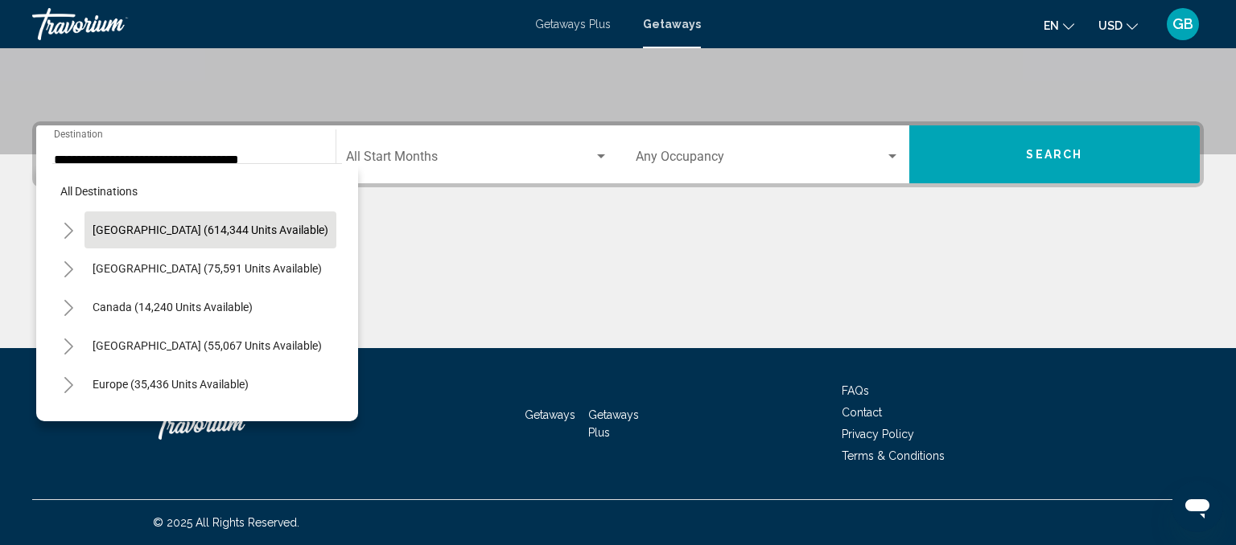
click at [154, 229] on span "[GEOGRAPHIC_DATA] (614,344 units available)" at bounding box center [211, 230] width 236 height 13
type input "**********"
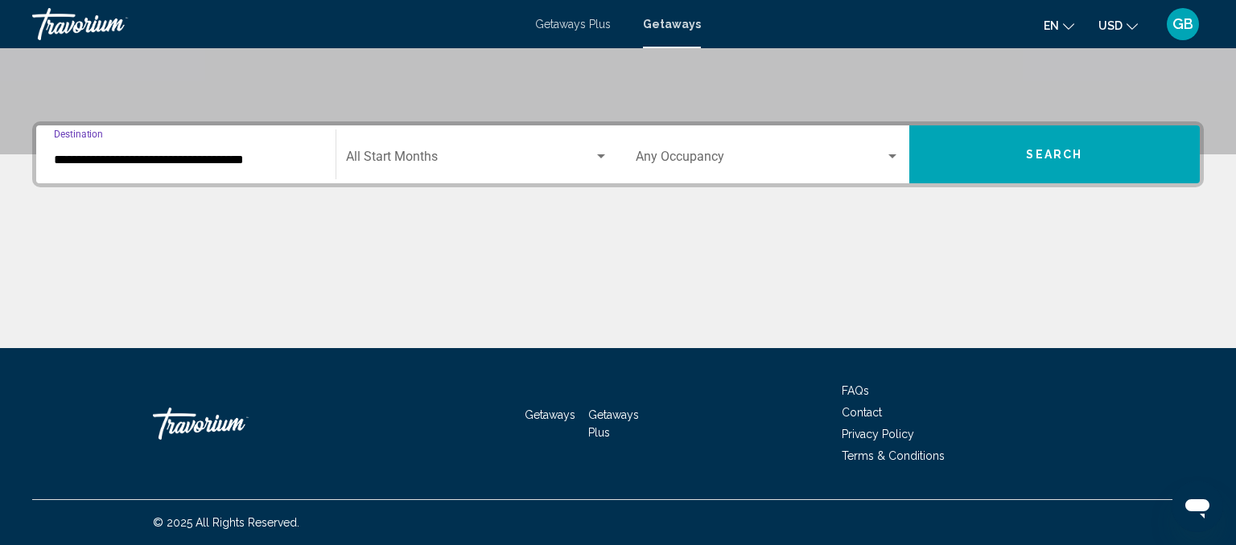
click at [600, 153] on div "Search widget" at bounding box center [601, 156] width 14 height 13
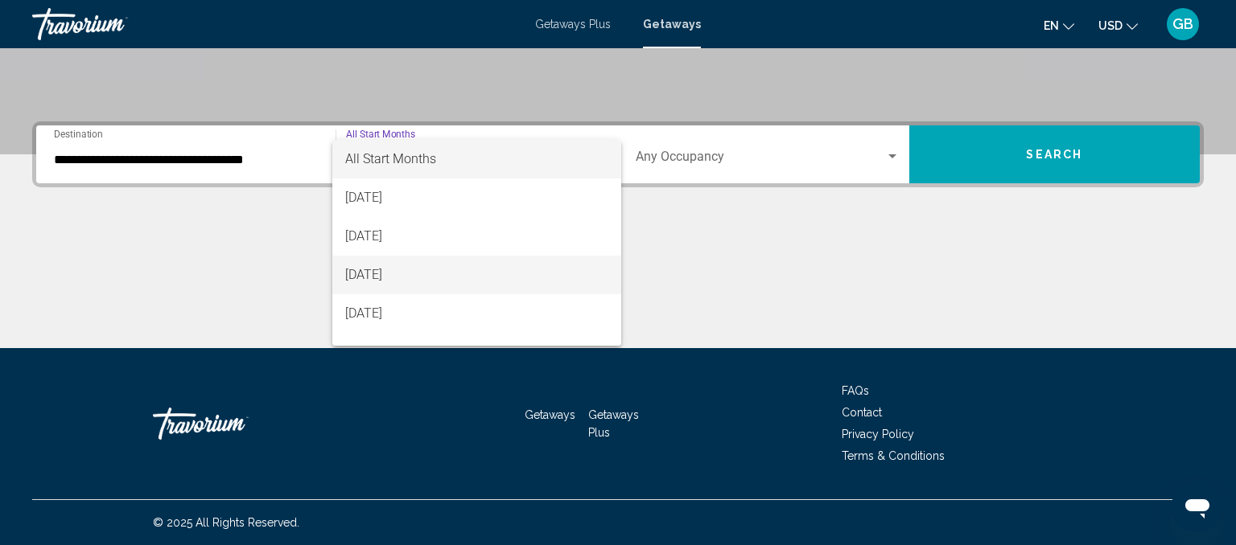
click at [410, 278] on span "[DATE]" at bounding box center [476, 275] width 263 height 39
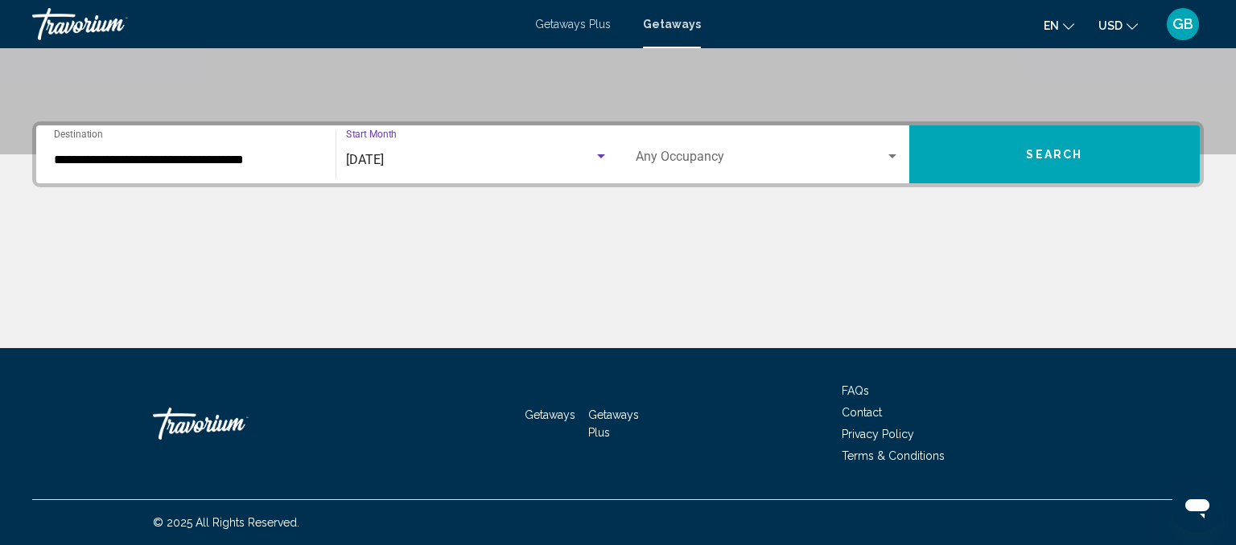
click at [893, 153] on div "Search widget" at bounding box center [892, 156] width 14 height 13
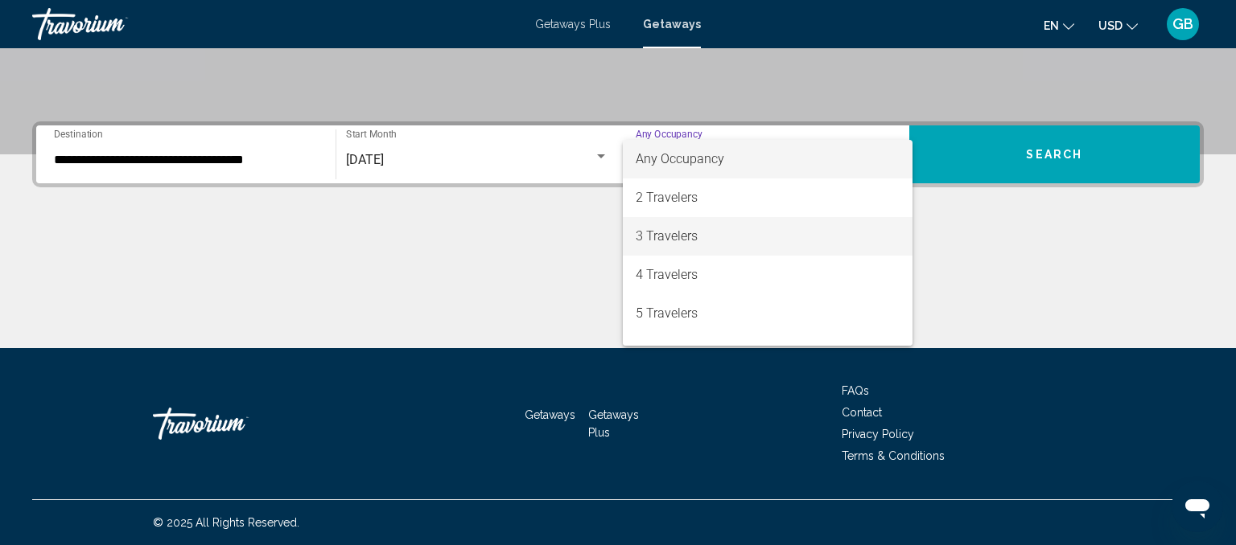
click at [681, 237] on span "3 Travelers" at bounding box center [768, 236] width 264 height 39
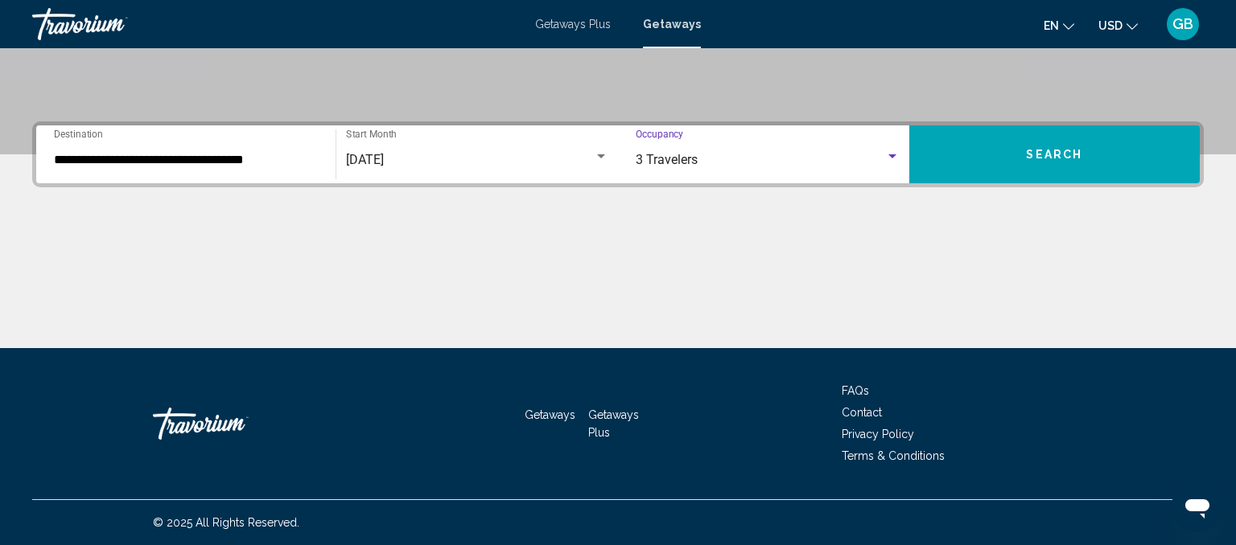
click at [1068, 167] on button "Search" at bounding box center [1054, 154] width 291 height 58
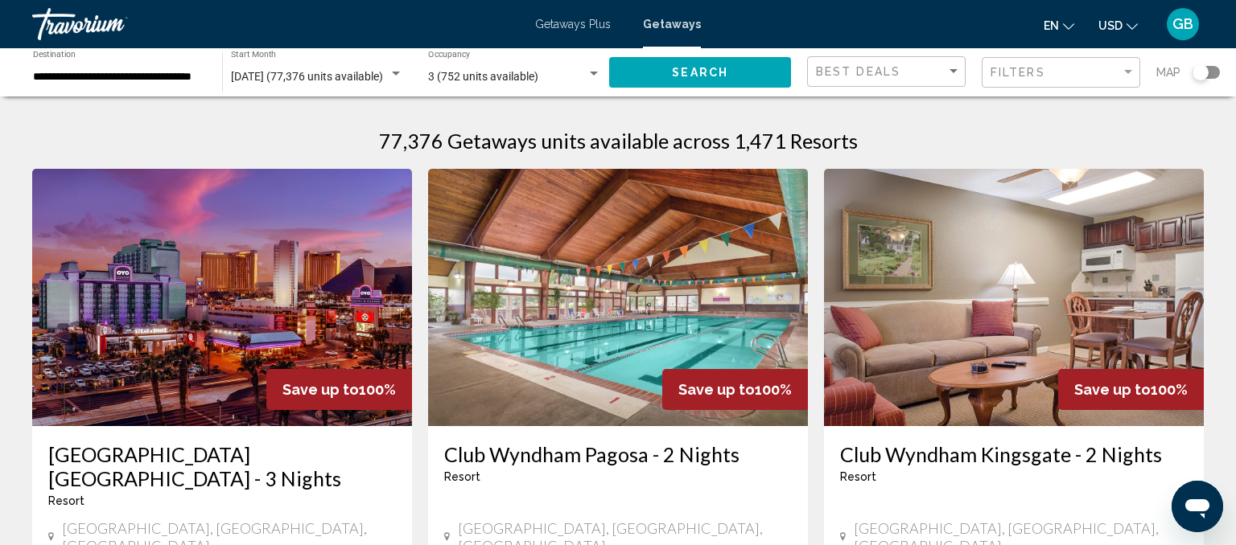
click at [681, 81] on button "Search" at bounding box center [700, 72] width 182 height 30
click at [595, 72] on div "Search widget" at bounding box center [594, 74] width 8 height 4
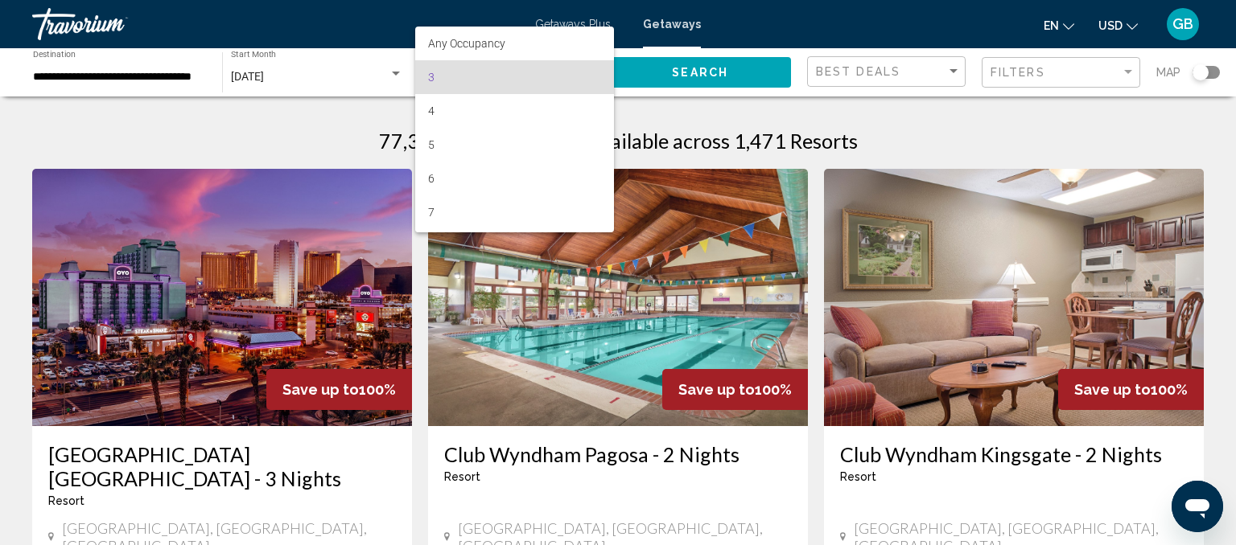
click at [837, 115] on div at bounding box center [618, 272] width 1236 height 545
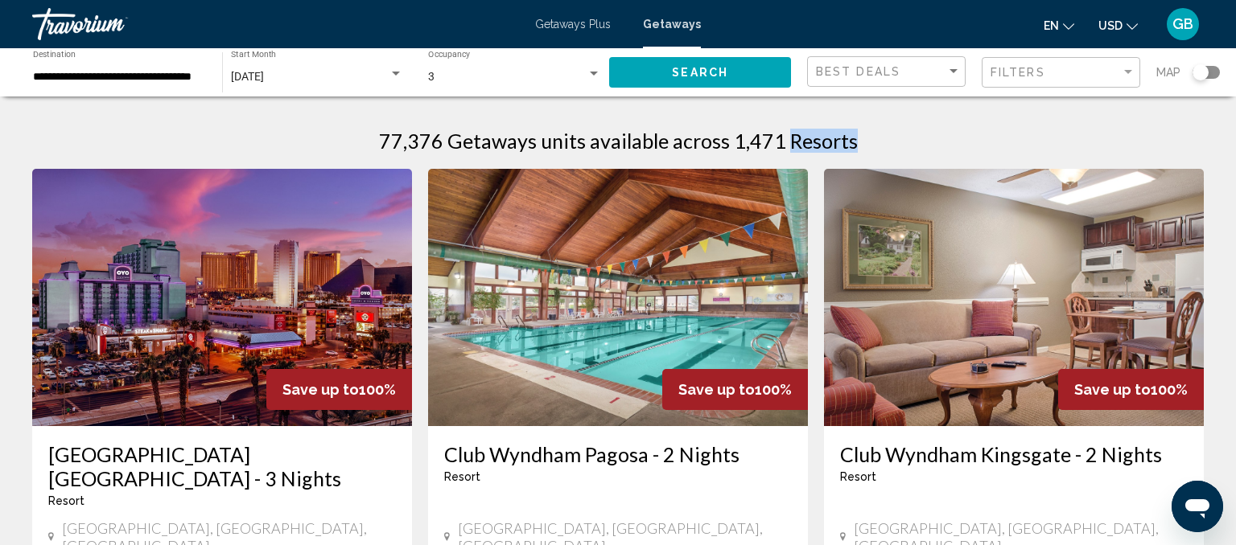
click at [953, 72] on div "Sort by" at bounding box center [953, 71] width 8 height 4
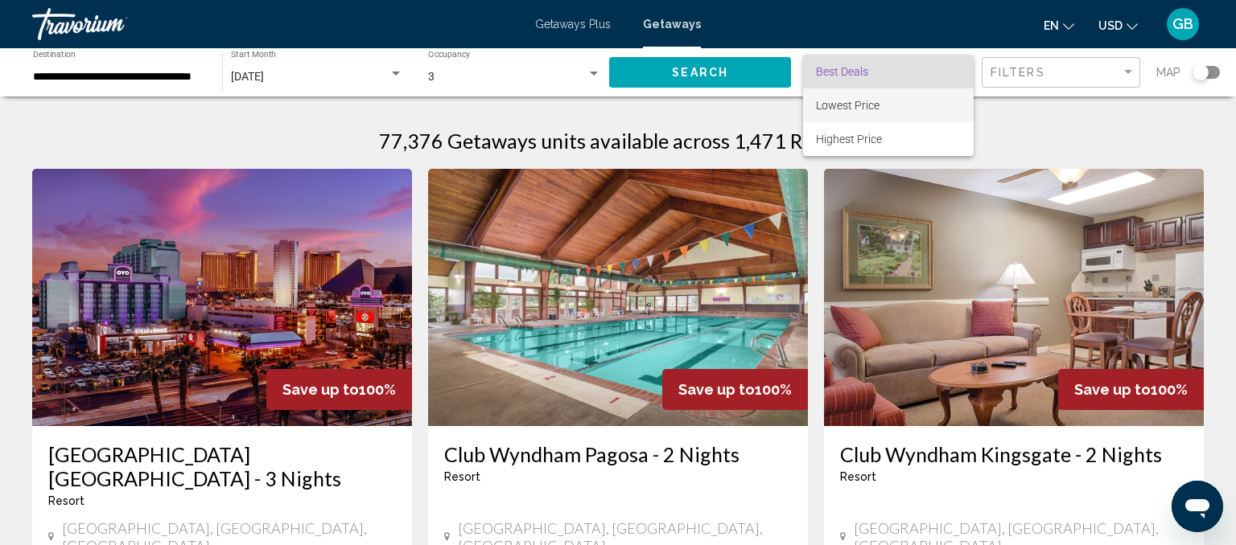
click at [883, 104] on span "Lowest Price" at bounding box center [888, 105] width 145 height 34
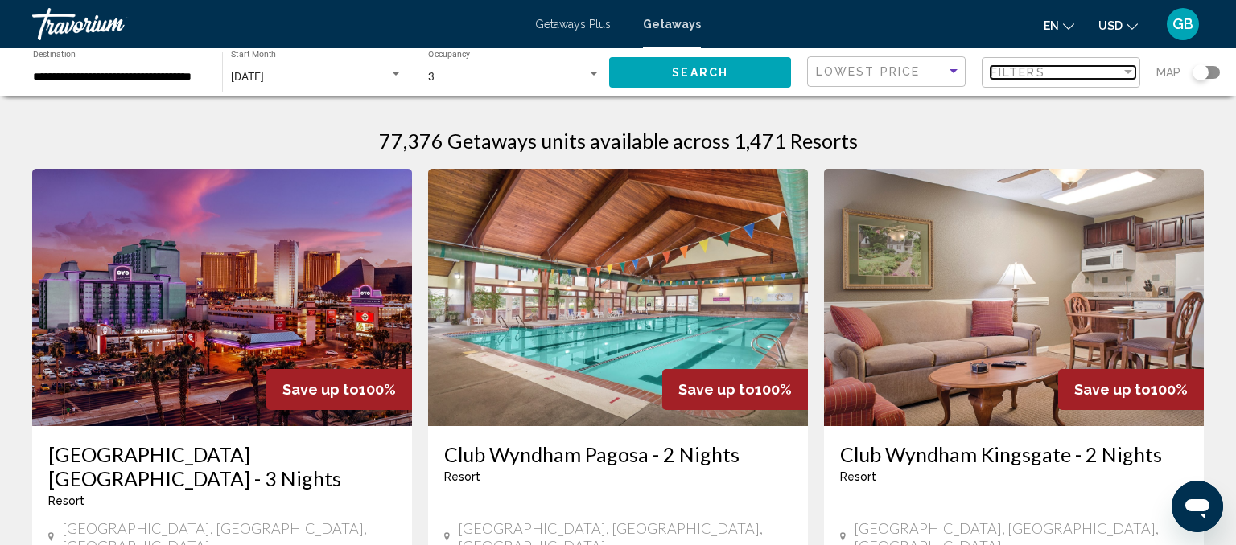
click at [1126, 71] on div "Filter" at bounding box center [1128, 72] width 8 height 4
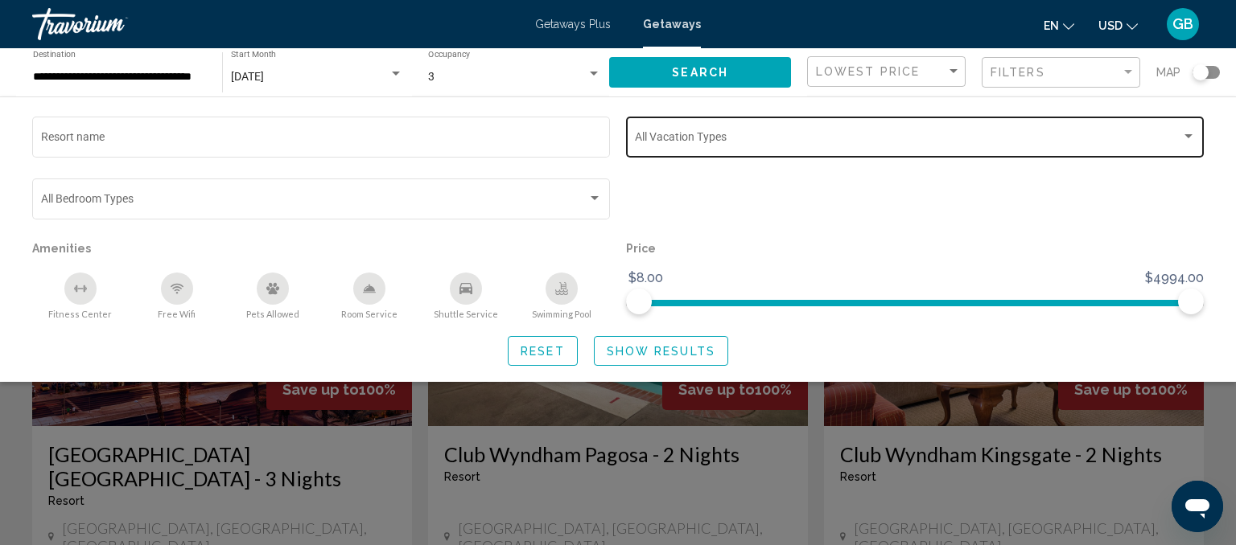
click at [1192, 138] on div "Search widget" at bounding box center [1188, 136] width 14 height 13
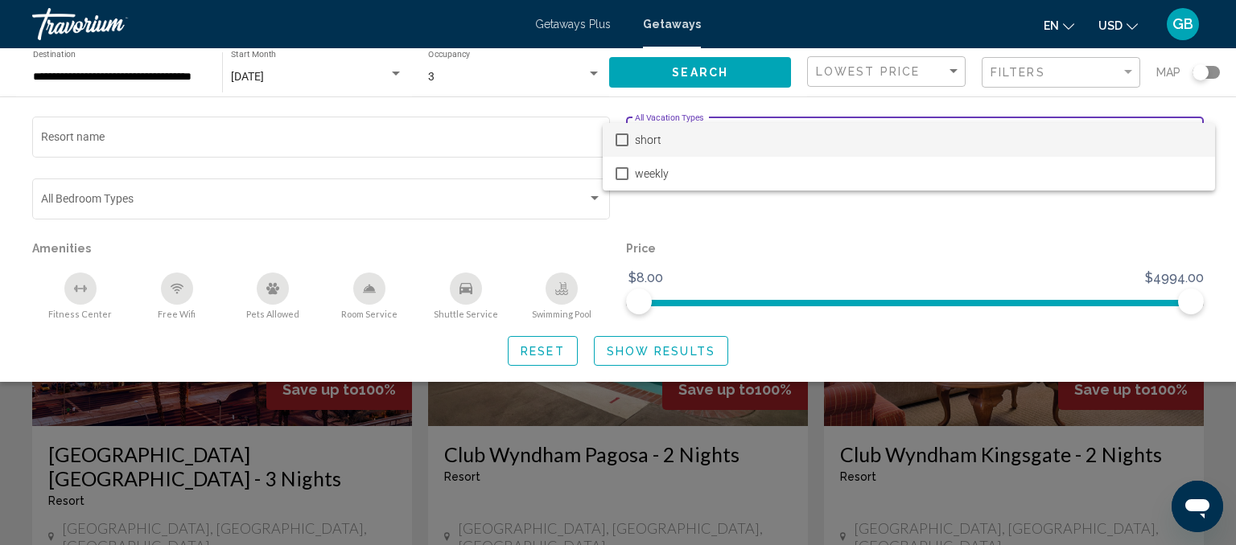
click at [895, 234] on div at bounding box center [618, 272] width 1236 height 545
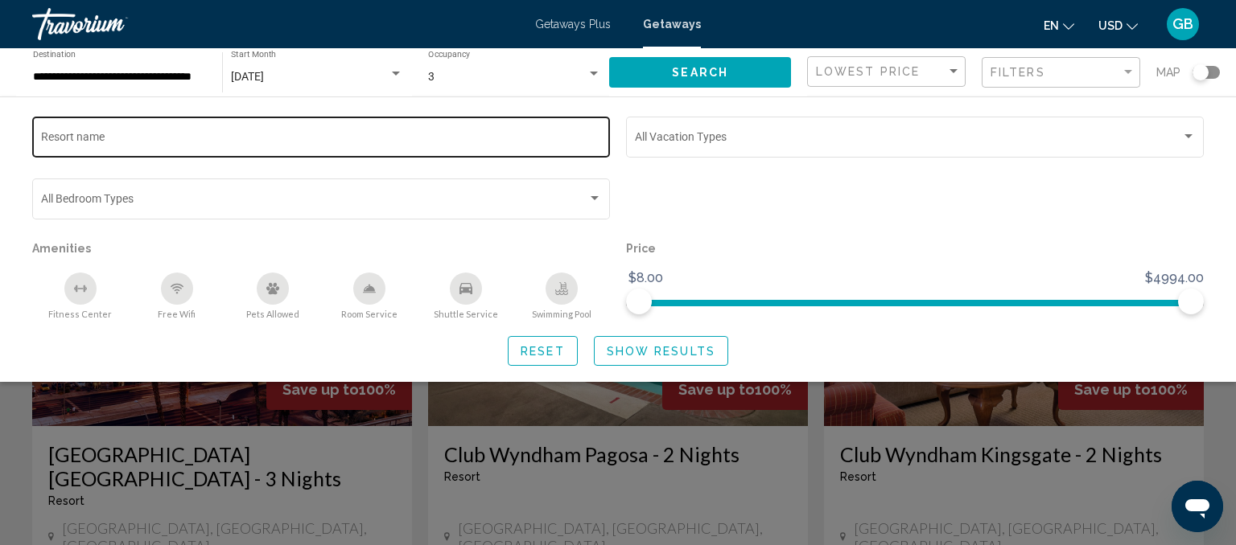
click at [267, 121] on div "Resort name" at bounding box center [321, 135] width 561 height 44
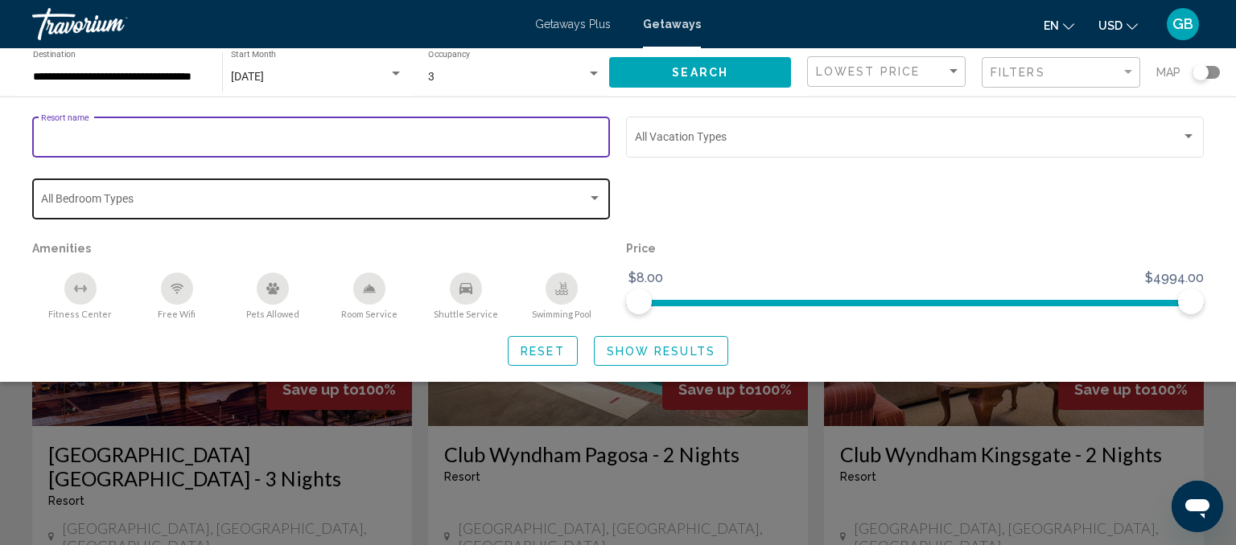
click at [593, 198] on div "Search widget" at bounding box center [594, 198] width 8 height 4
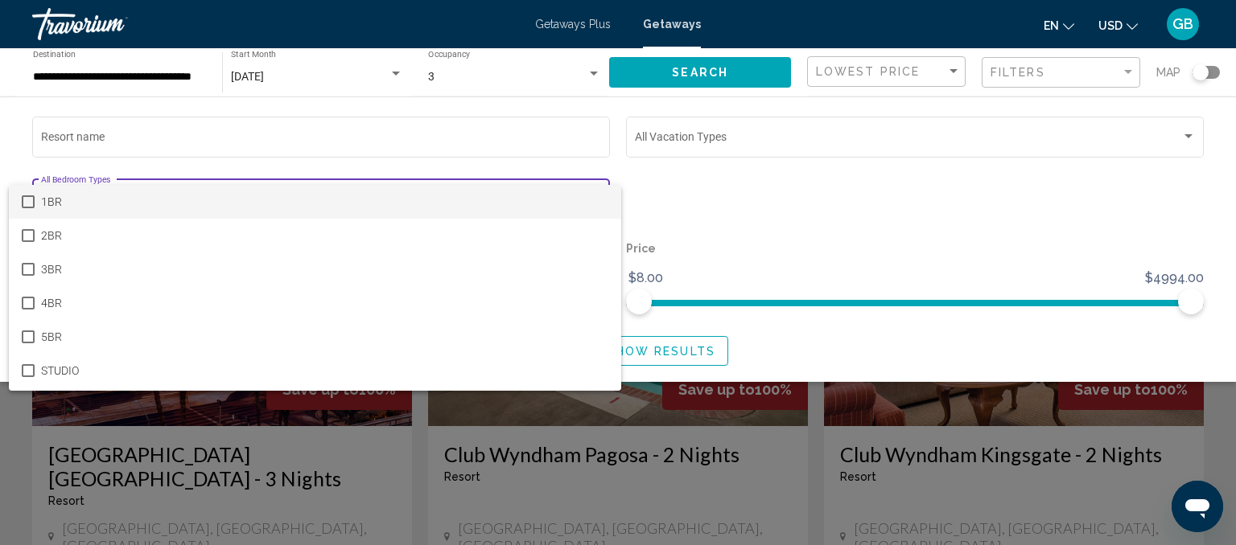
click at [14, 146] on div at bounding box center [618, 272] width 1236 height 545
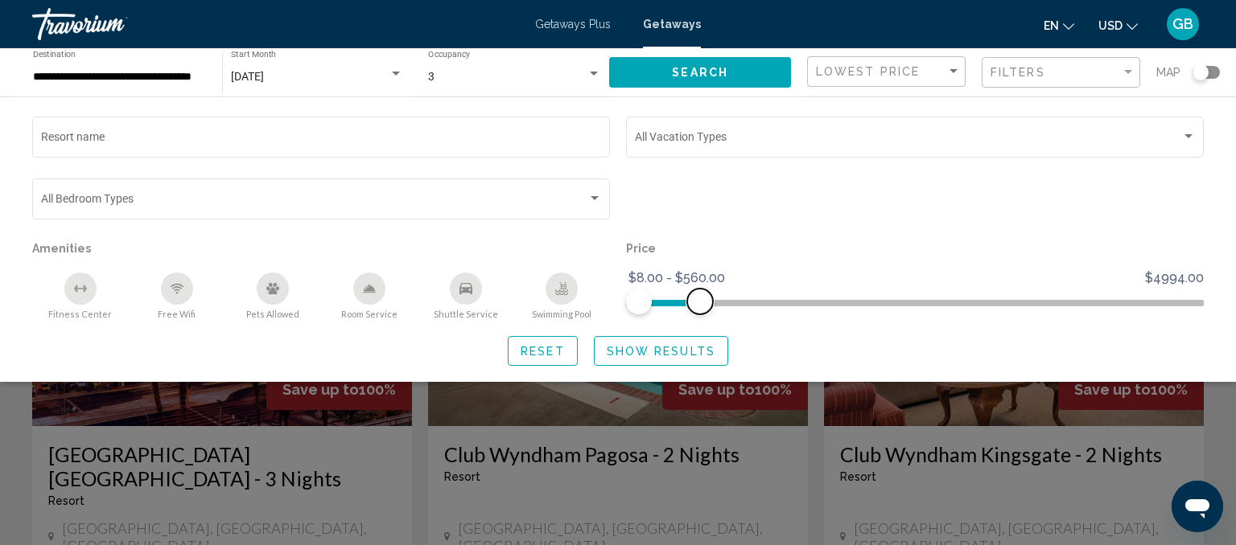
drag, startPoint x: 1187, startPoint y: 298, endPoint x: 700, endPoint y: 324, distance: 487.4
click at [700, 324] on div "Resort name Vacation Types All Vacation Types Bedroom Types All Bedroom Types A…" at bounding box center [618, 239] width 1236 height 253
click at [694, 355] on span "Show Results" at bounding box center [661, 351] width 109 height 13
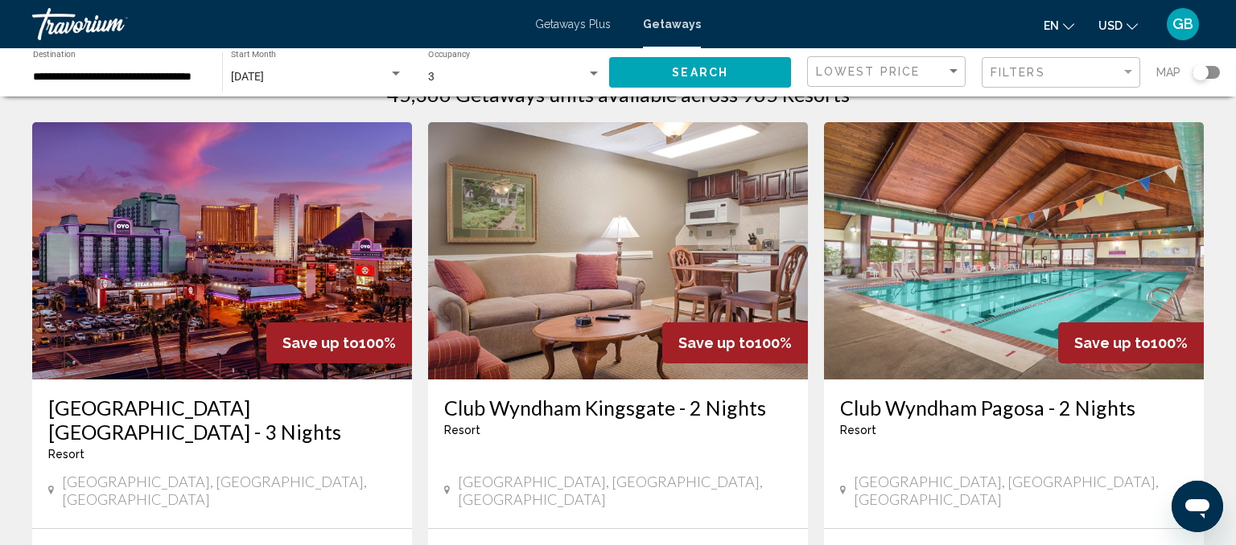
click at [35, 395] on div "[GEOGRAPHIC_DATA] [GEOGRAPHIC_DATA] - 3 Nights Resort - This is an adults only …" at bounding box center [222, 454] width 380 height 149
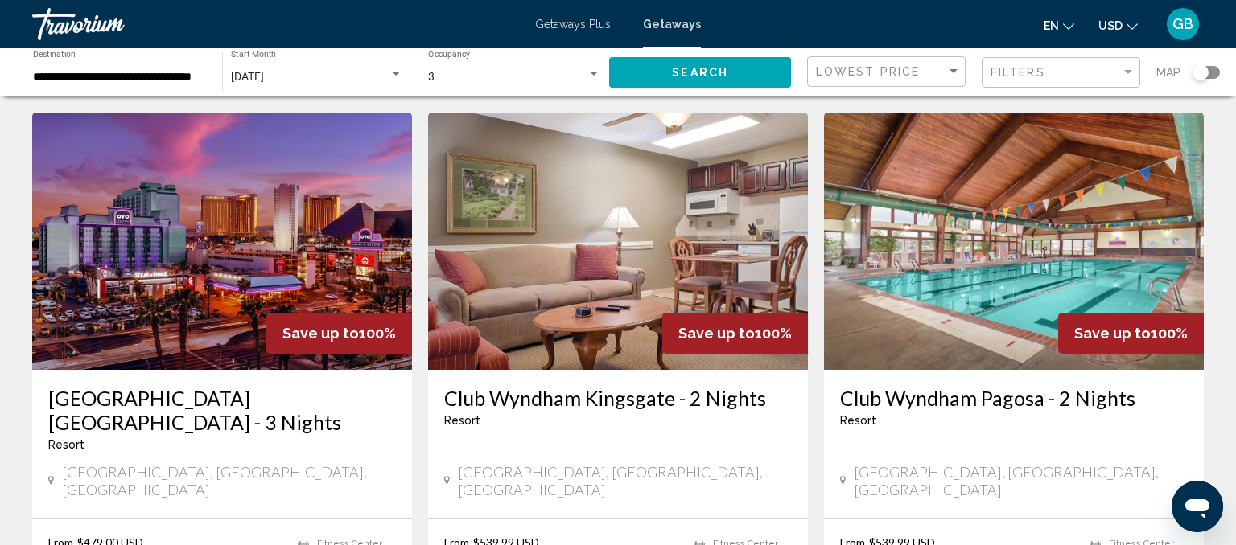
scroll to position [55, 0]
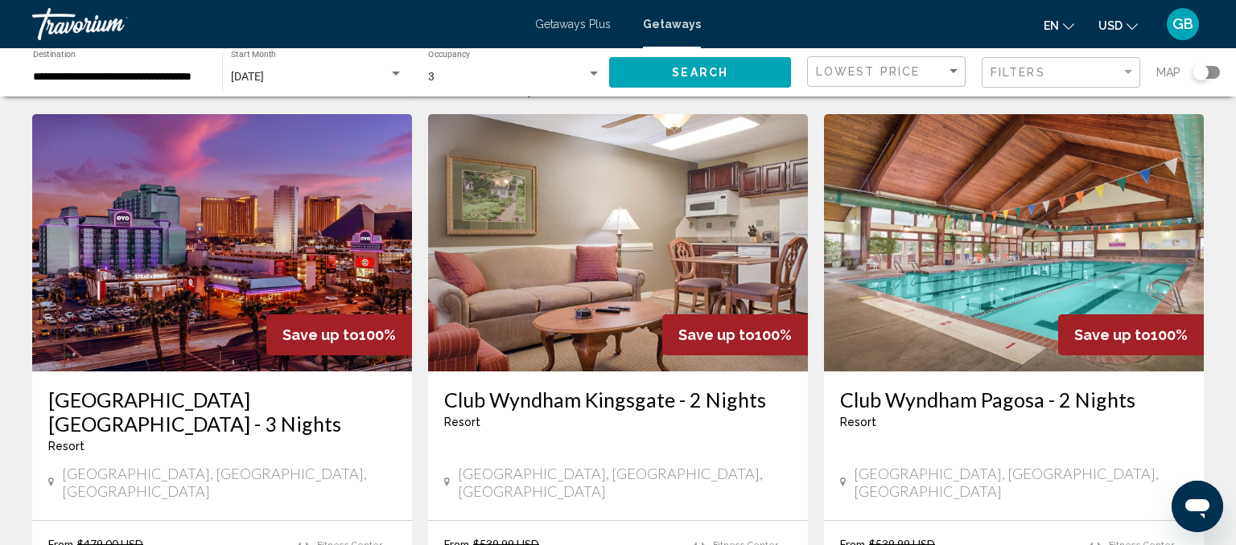
click at [1203, 72] on div "Search widget" at bounding box center [1200, 72] width 16 height 16
click at [739, 70] on button "Search" at bounding box center [700, 72] width 182 height 30
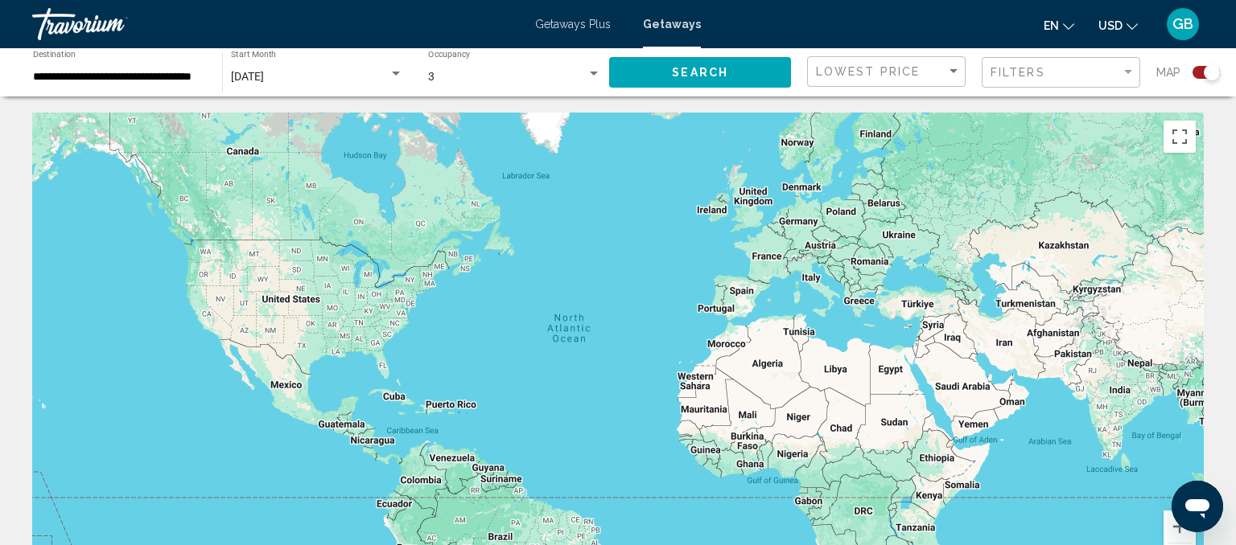
scroll to position [0, 0]
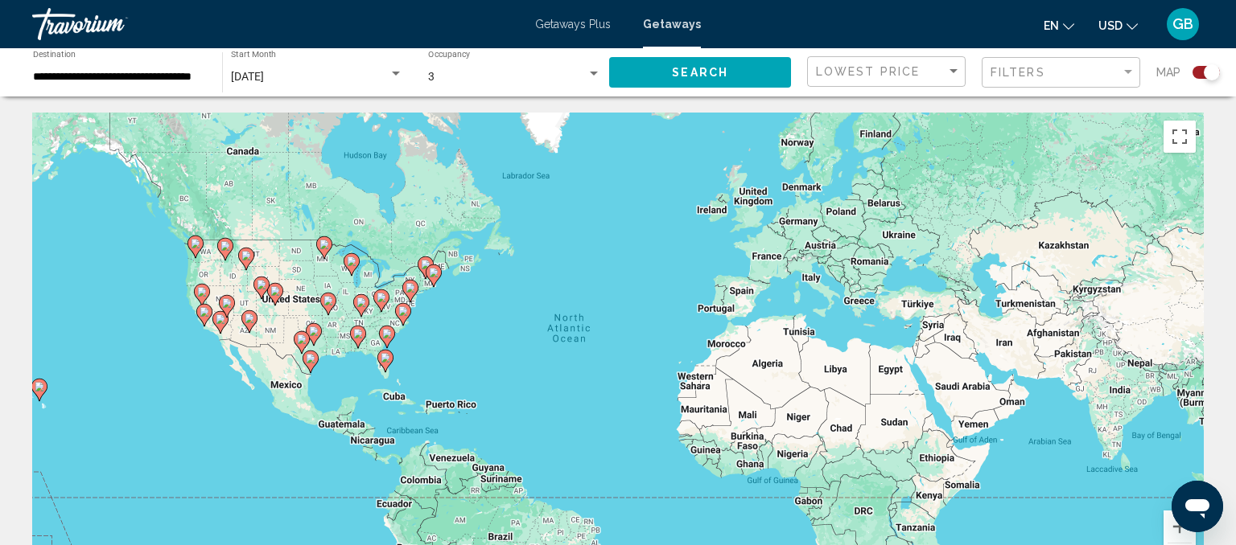
click at [385, 360] on image "Main content" at bounding box center [386, 358] width 10 height 10
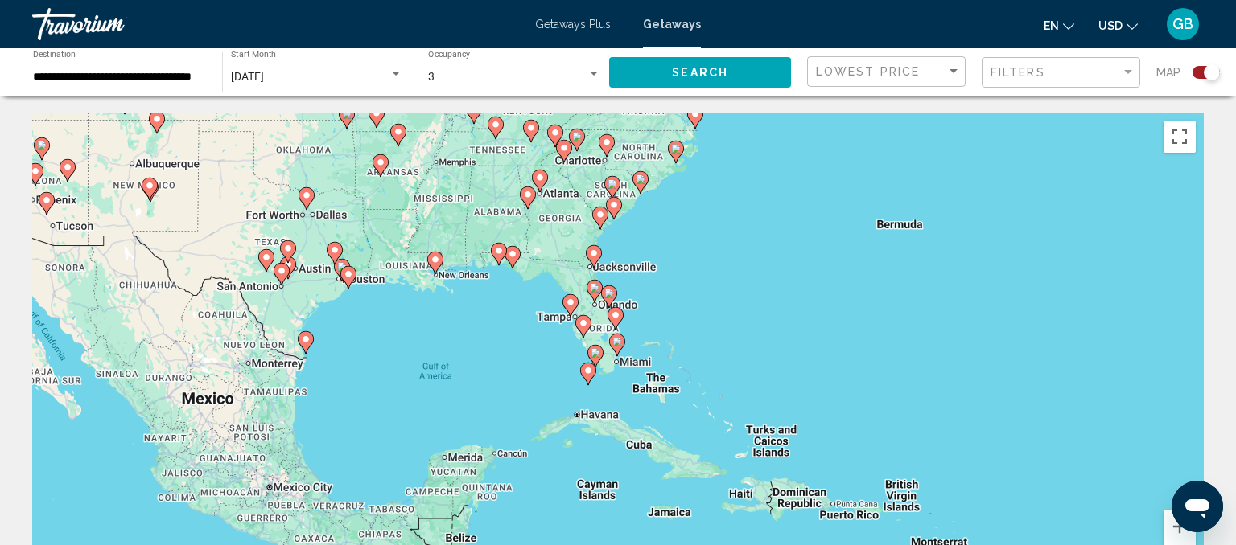
click at [585, 323] on image "Main content" at bounding box center [583, 324] width 10 height 10
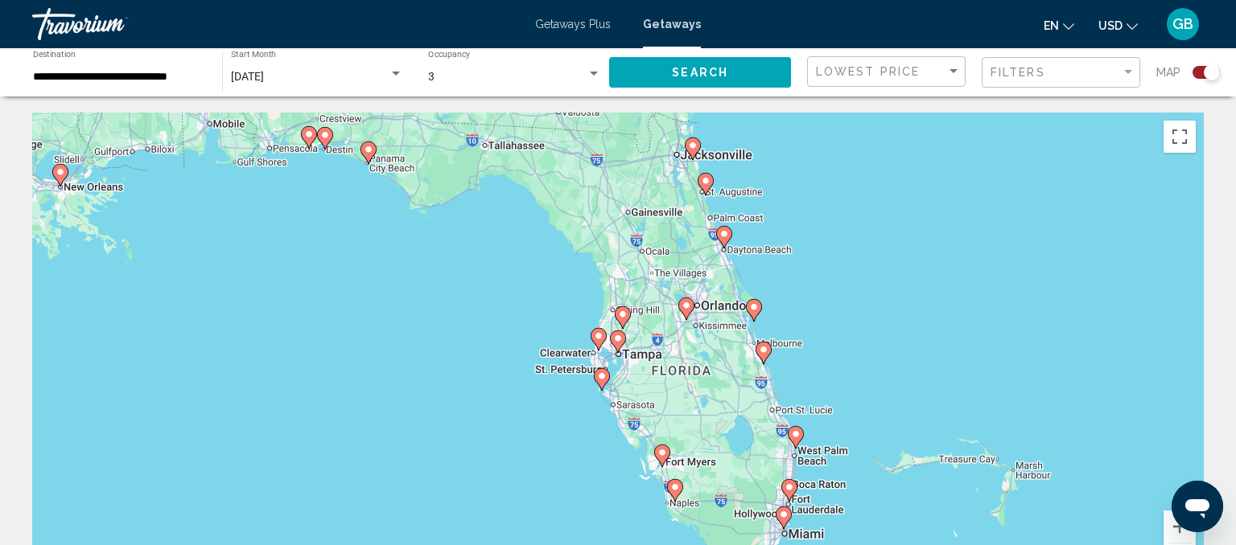
click at [602, 337] on image "Main content" at bounding box center [599, 336] width 10 height 10
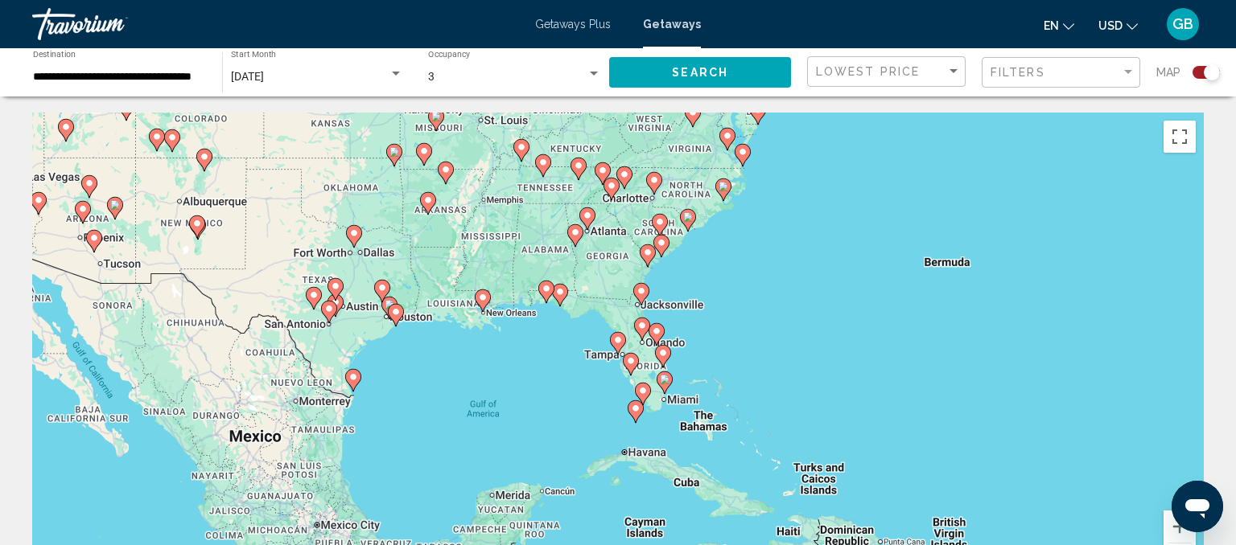
click at [619, 343] on image "Main content" at bounding box center [618, 340] width 10 height 10
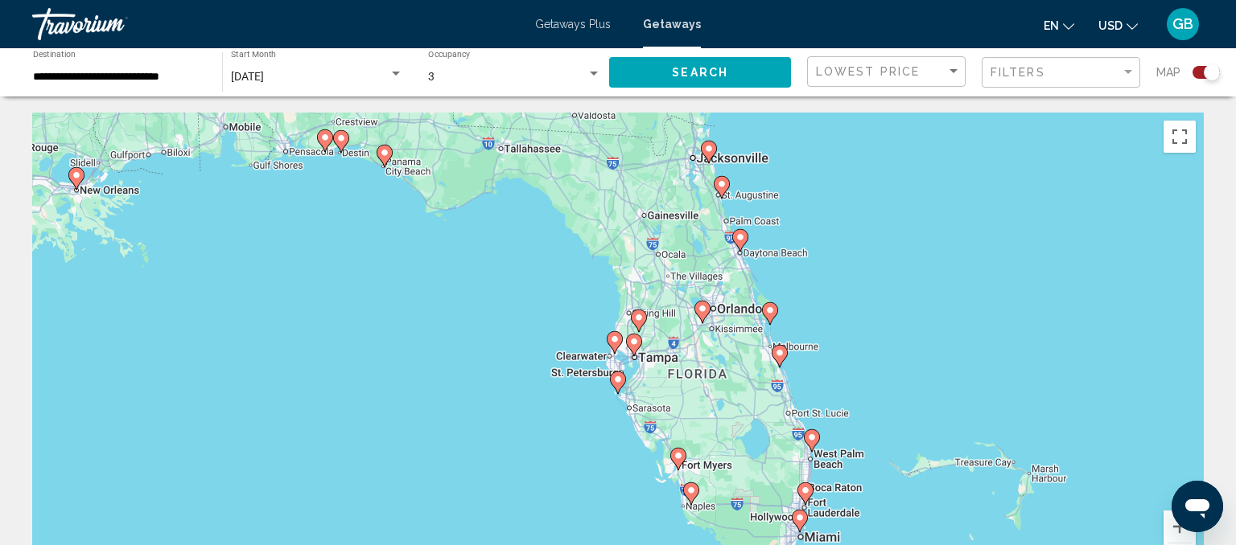
click at [615, 339] on image "Main content" at bounding box center [615, 340] width 10 height 10
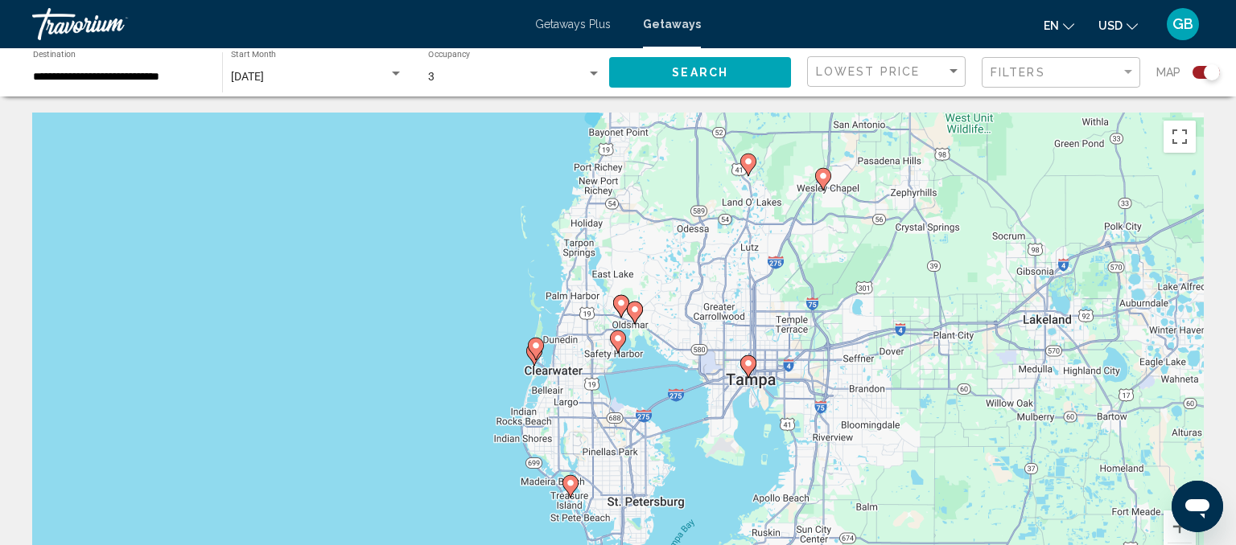
click at [569, 482] on image "Main content" at bounding box center [571, 484] width 10 height 10
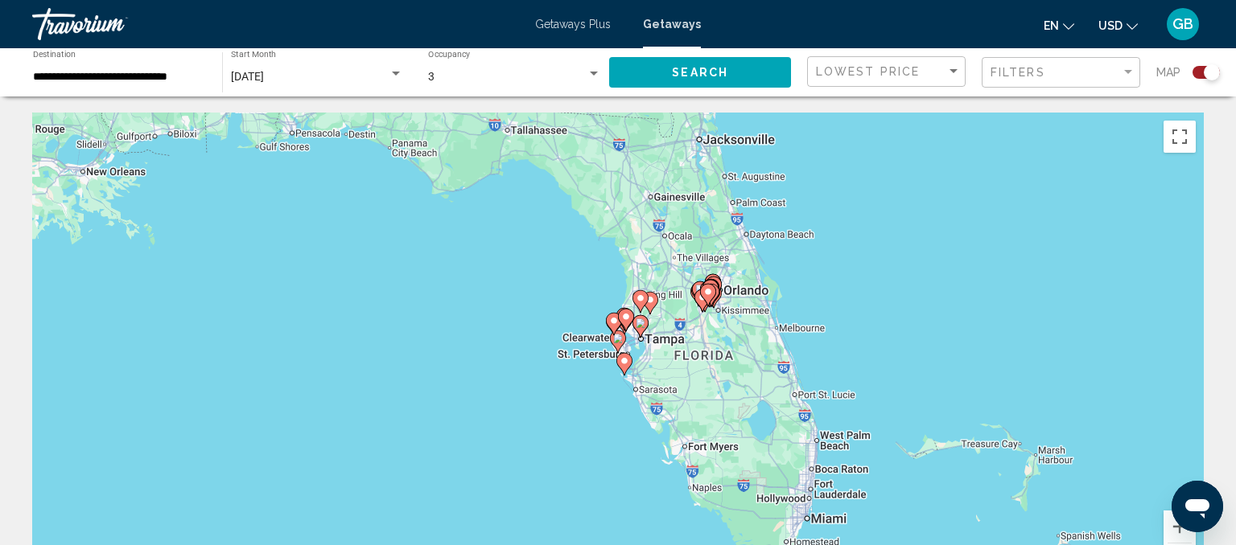
click at [624, 358] on image "Main content" at bounding box center [624, 361] width 10 height 10
type input "**********"
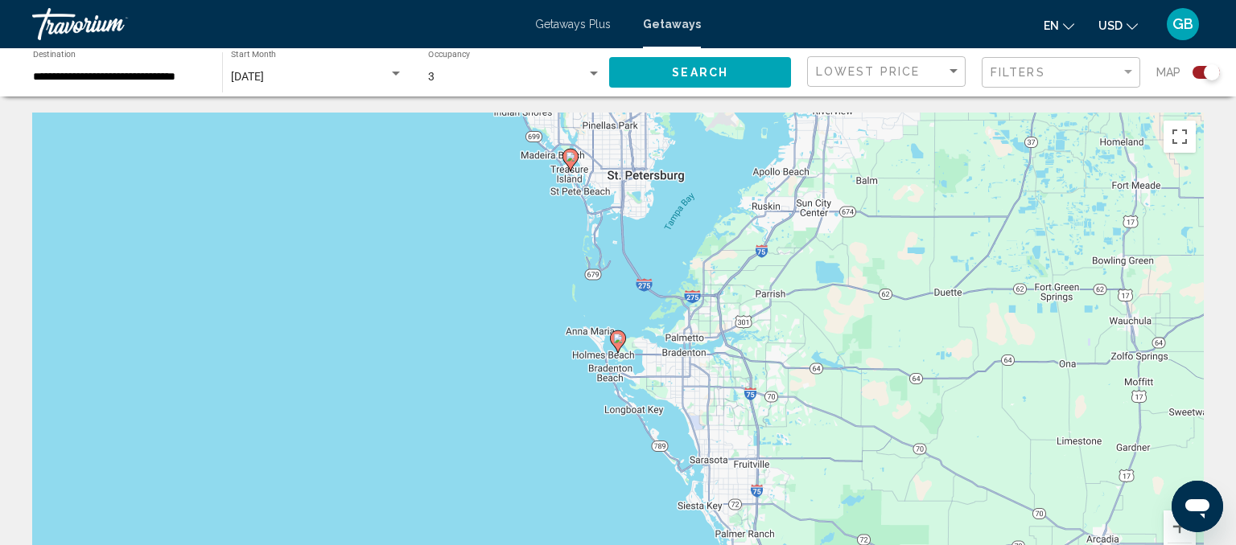
click at [571, 158] on image "Main content" at bounding box center [571, 157] width 10 height 10
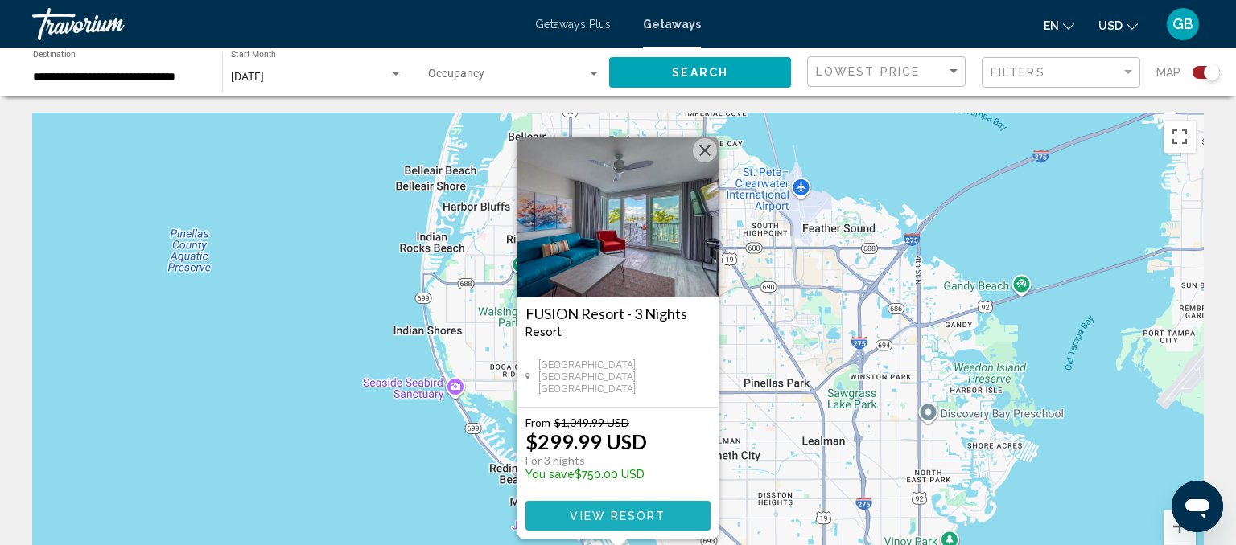
click at [630, 514] on span "View Resort" at bounding box center [618, 516] width 96 height 13
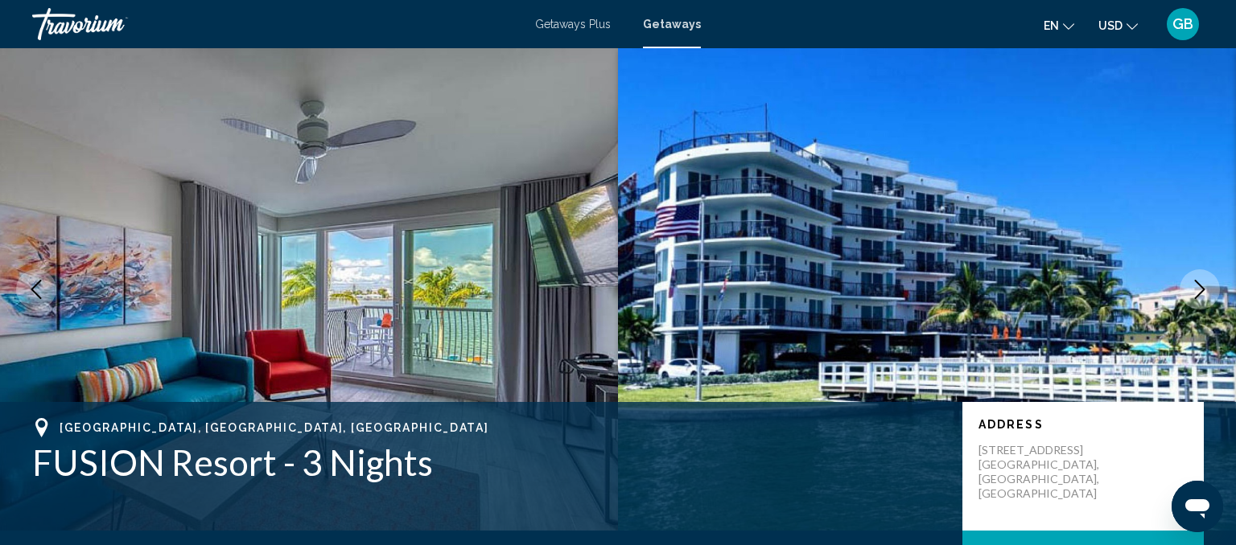
click at [599, 23] on span "Getaways Plus" at bounding box center [573, 24] width 76 height 13
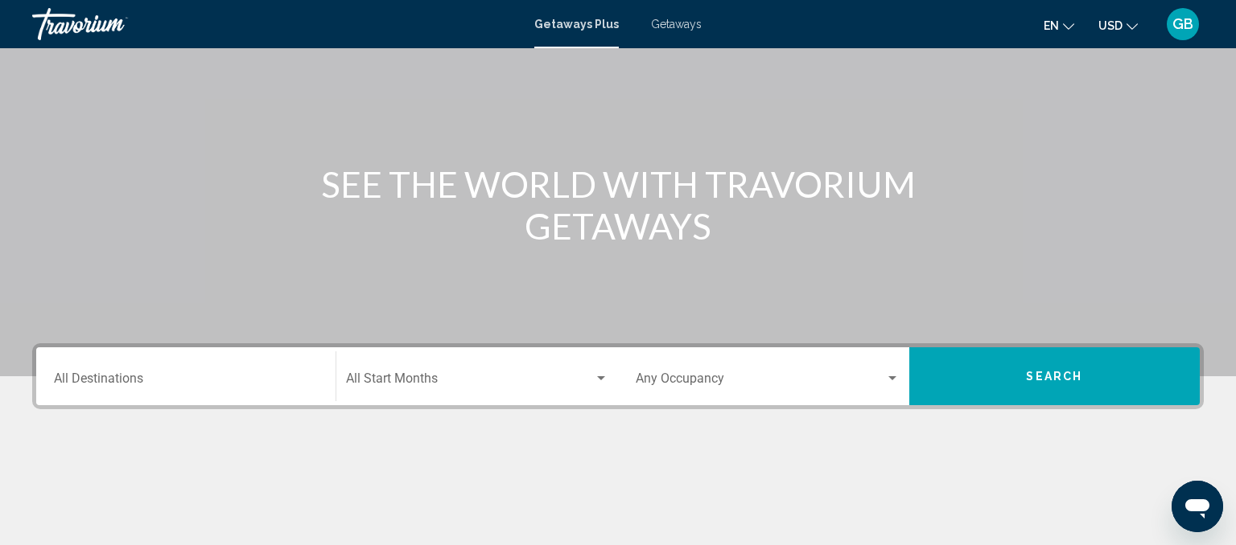
scroll to position [102, 0]
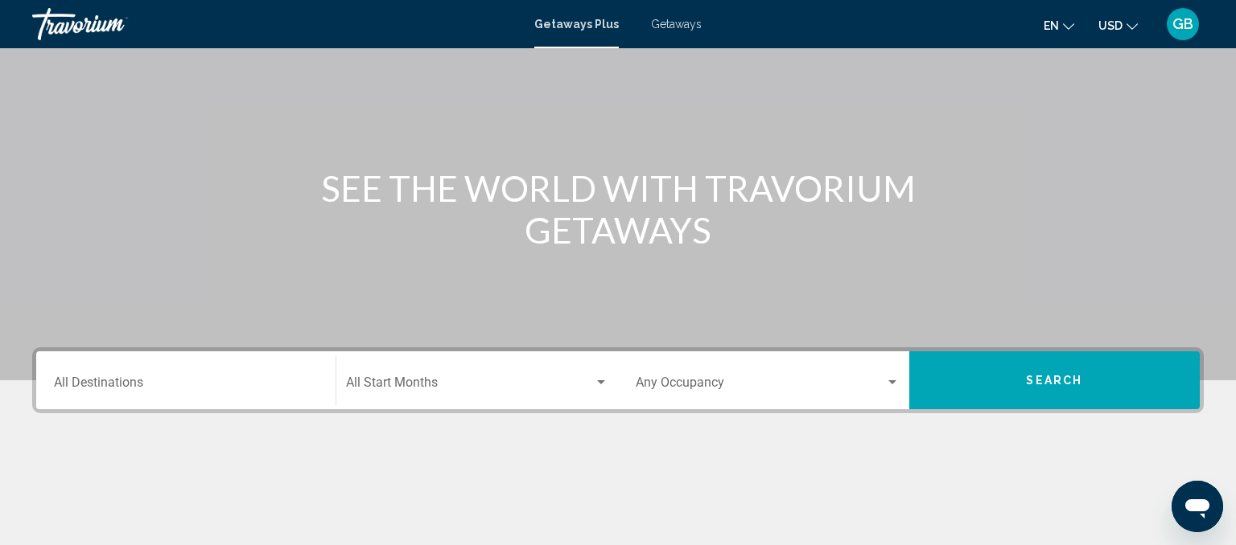
click at [315, 371] on div "Destination All Destinations" at bounding box center [186, 381] width 264 height 51
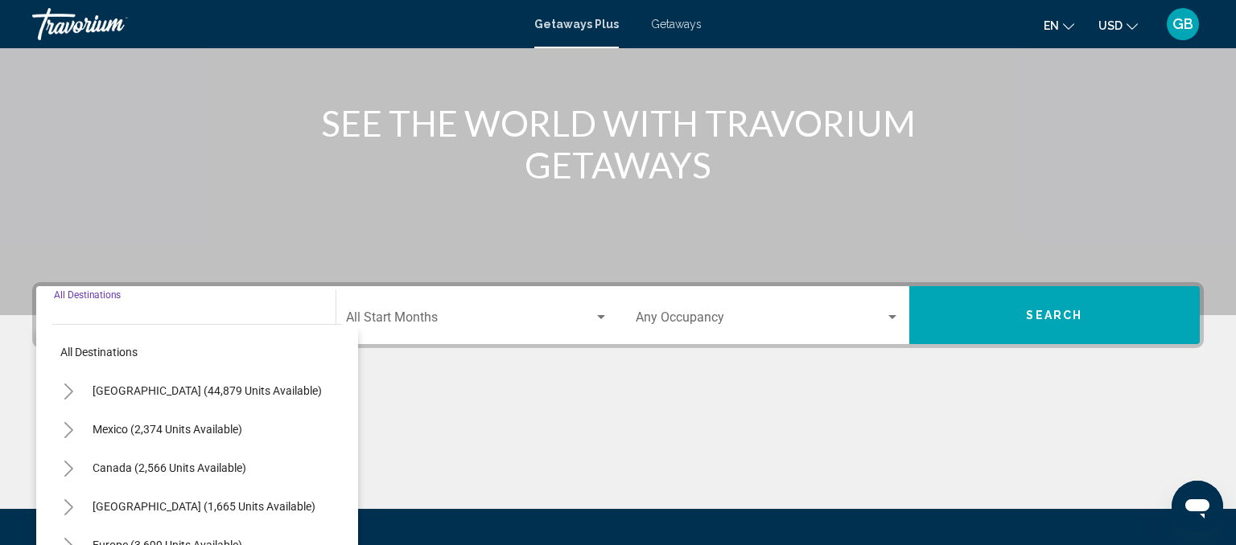
scroll to position [328, 0]
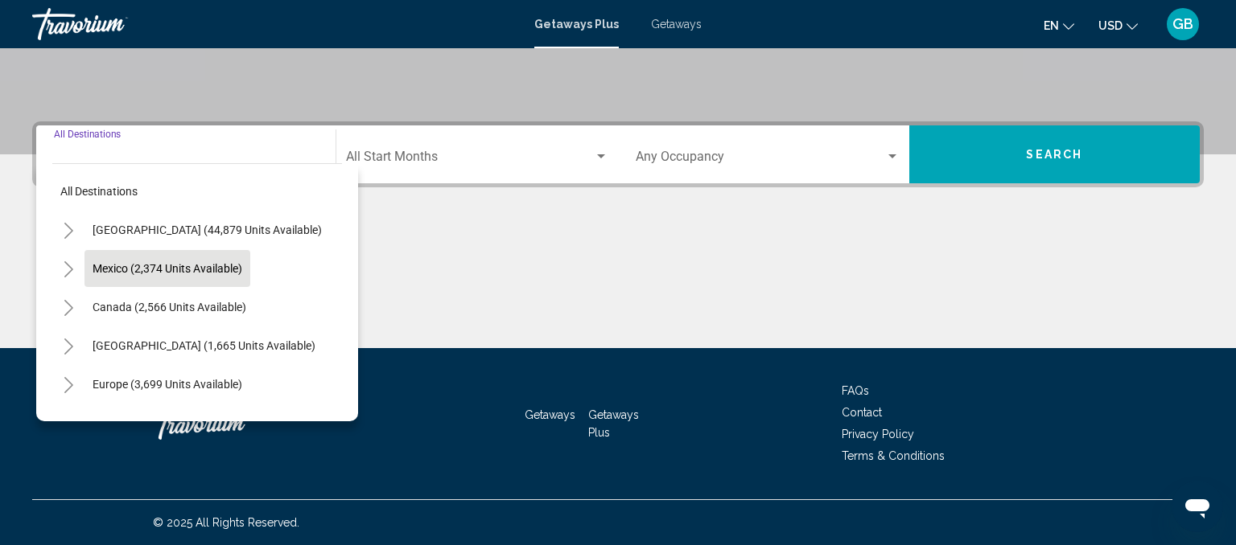
click at [237, 268] on span "Mexico (2,374 units available)" at bounding box center [168, 268] width 150 height 13
type input "**********"
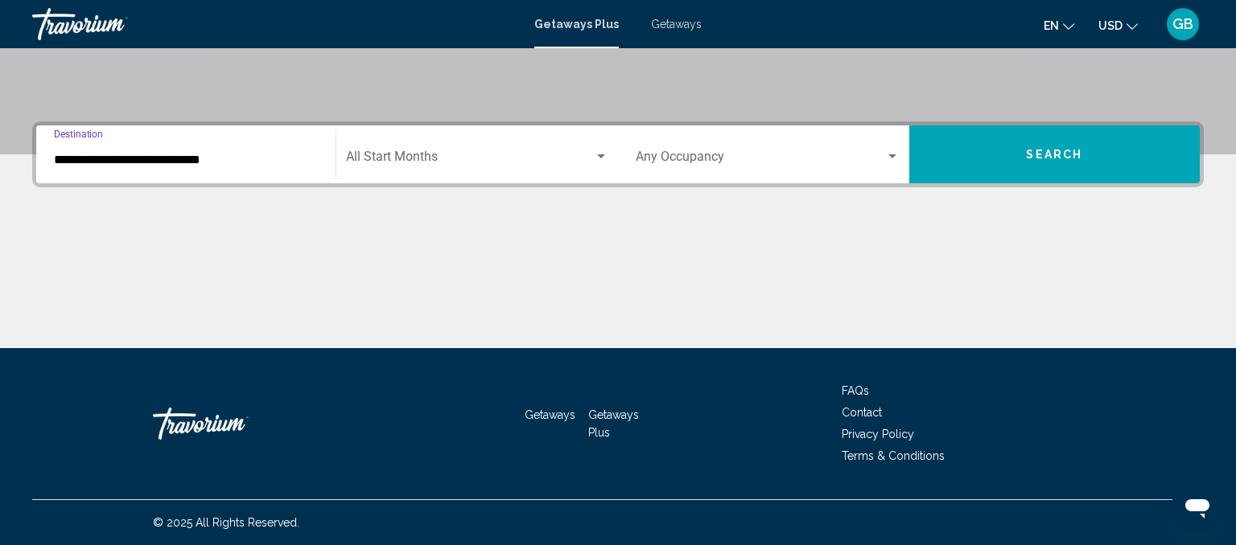
click at [599, 157] on div "Search widget" at bounding box center [601, 156] width 8 height 4
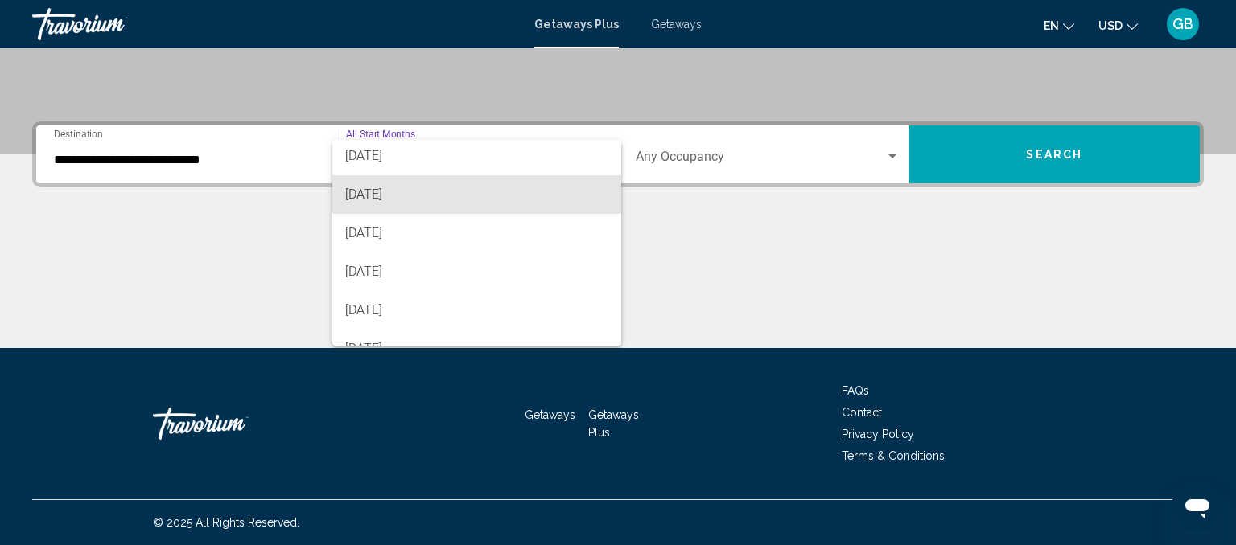
scroll to position [130, 0]
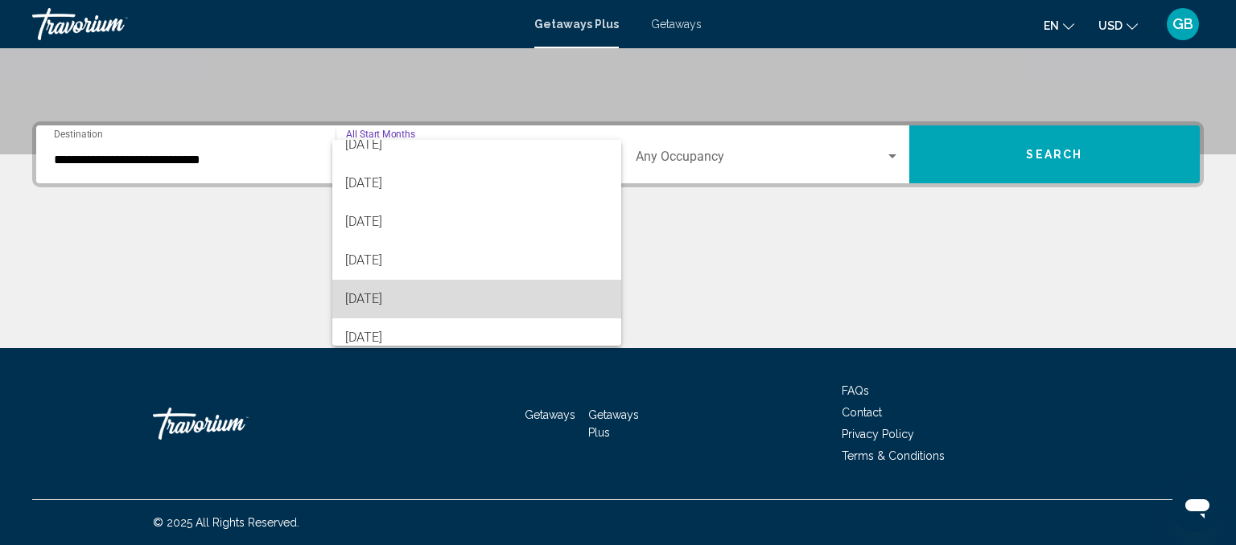
click at [364, 298] on span "[DATE]" at bounding box center [476, 299] width 263 height 39
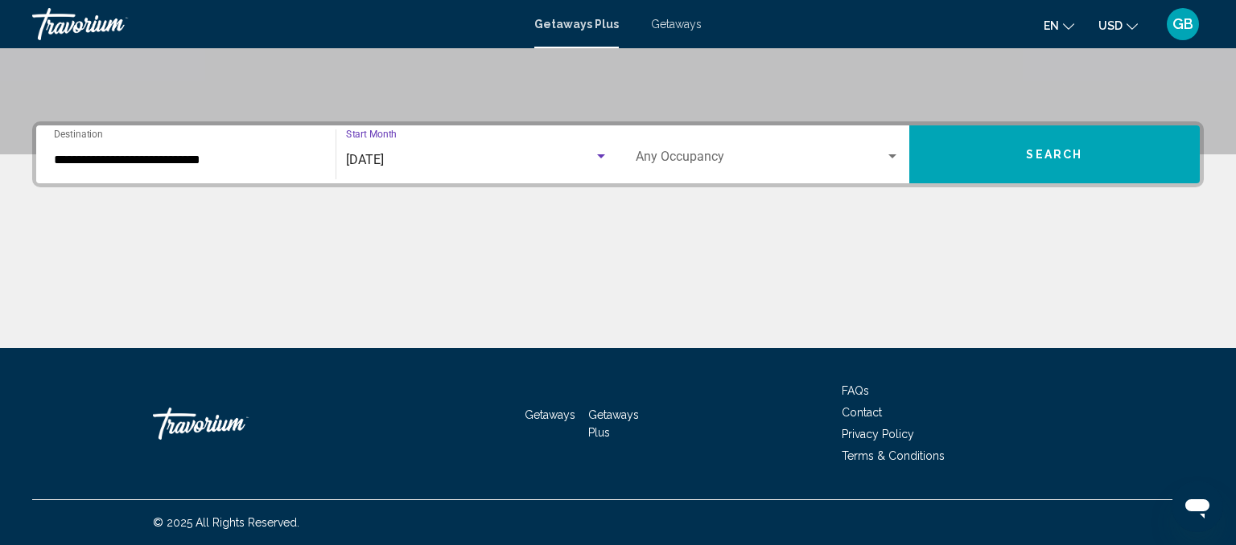
click at [889, 157] on div "Search widget" at bounding box center [892, 156] width 8 height 4
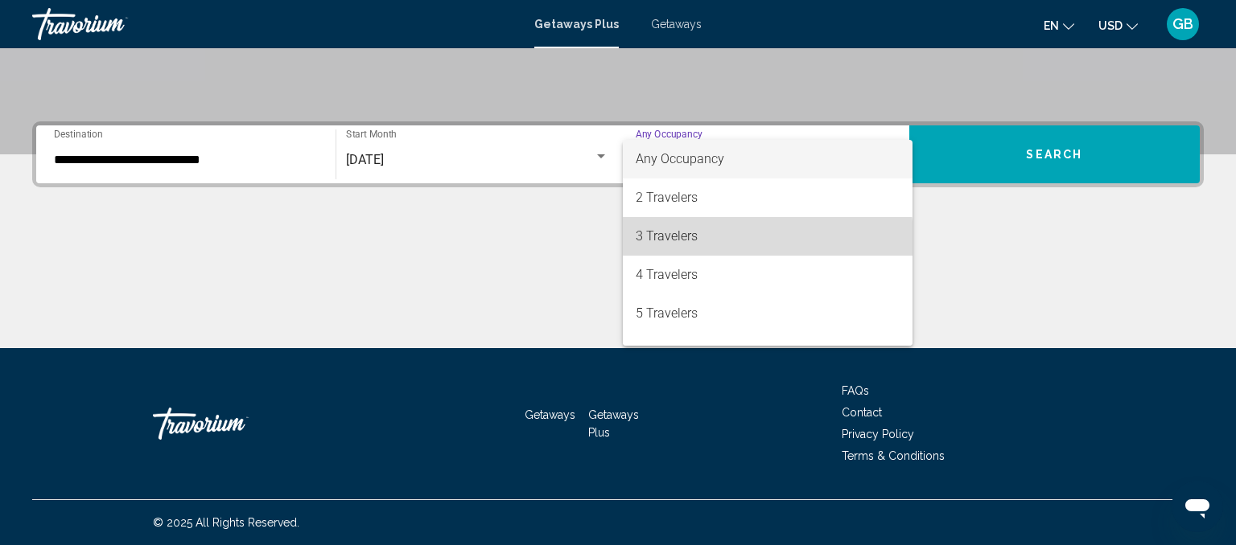
click at [728, 239] on span "3 Travelers" at bounding box center [768, 236] width 264 height 39
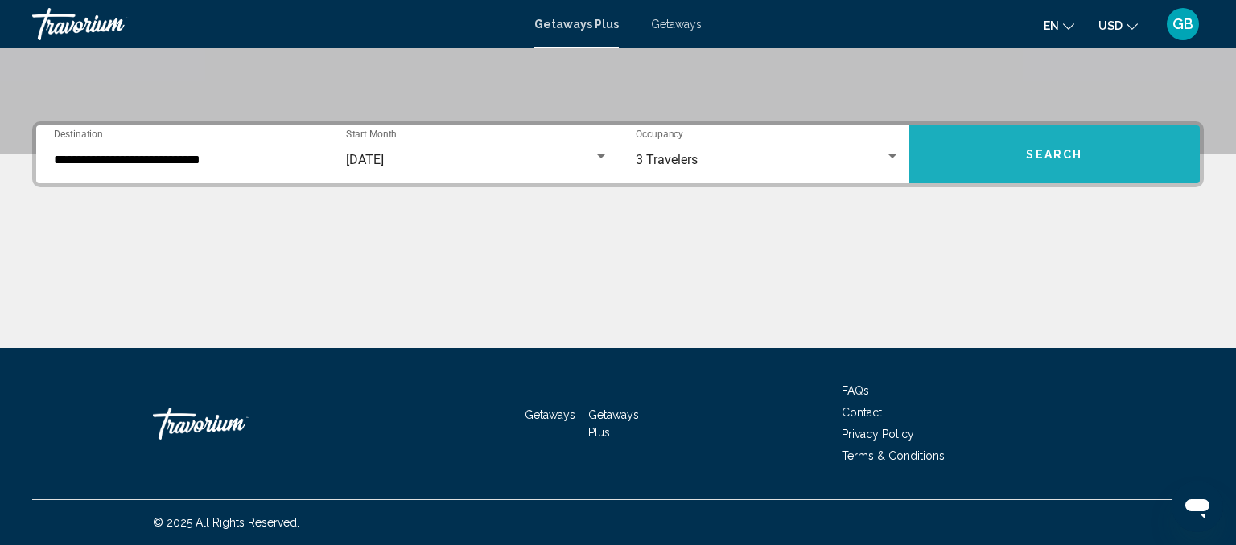
click at [1074, 149] on span "Search" at bounding box center [1054, 155] width 56 height 13
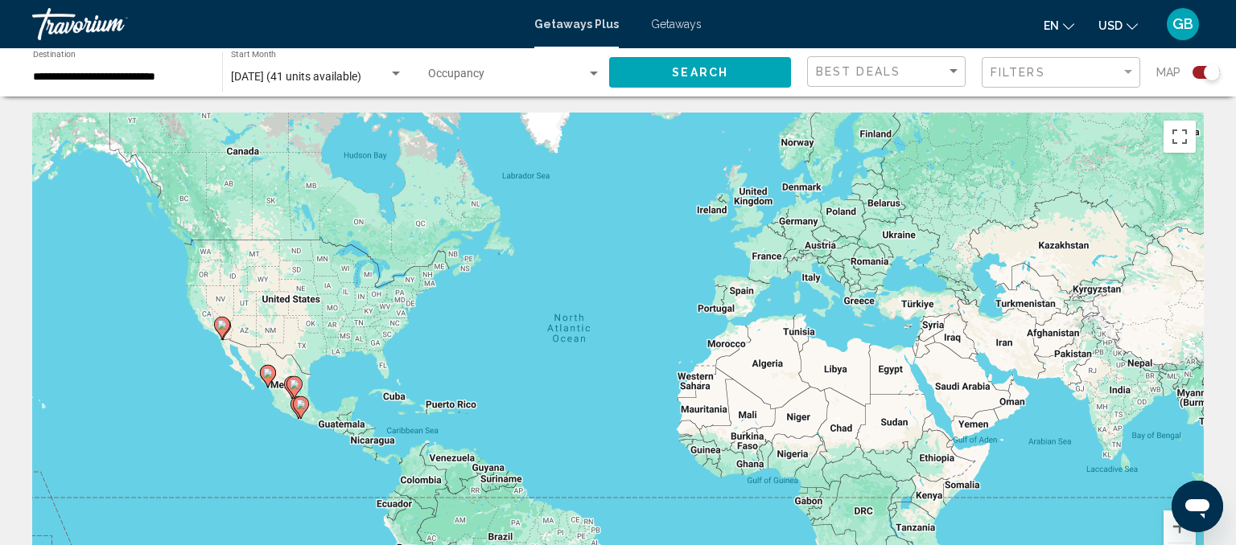
click at [1208, 73] on div "Search widget" at bounding box center [1211, 72] width 16 height 16
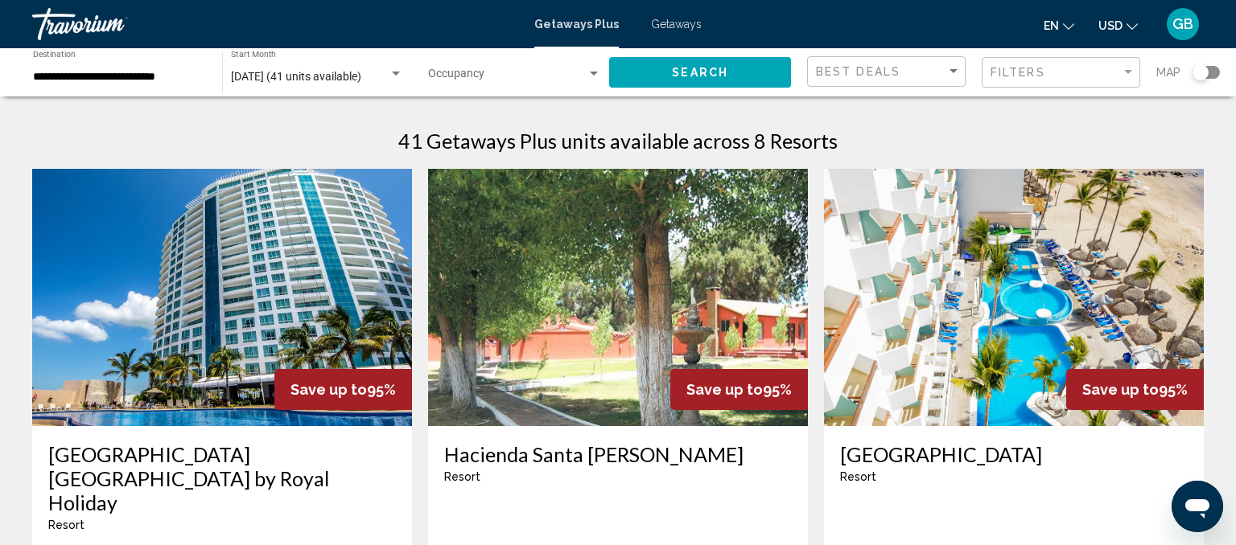
click at [35, 395] on img "Main content" at bounding box center [222, 297] width 380 height 257
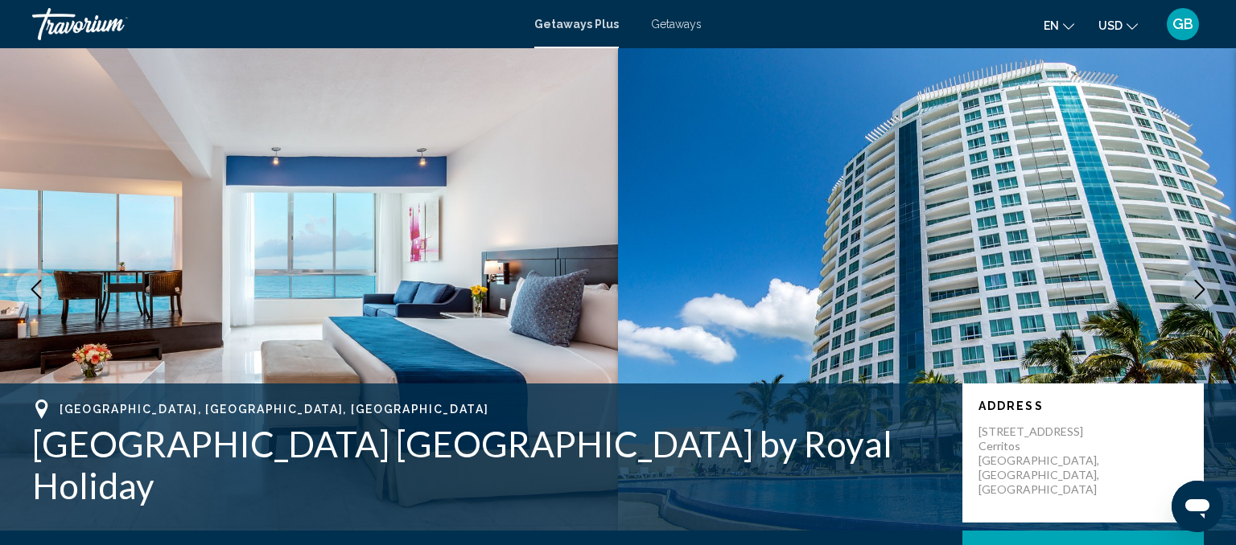
scroll to position [16, 0]
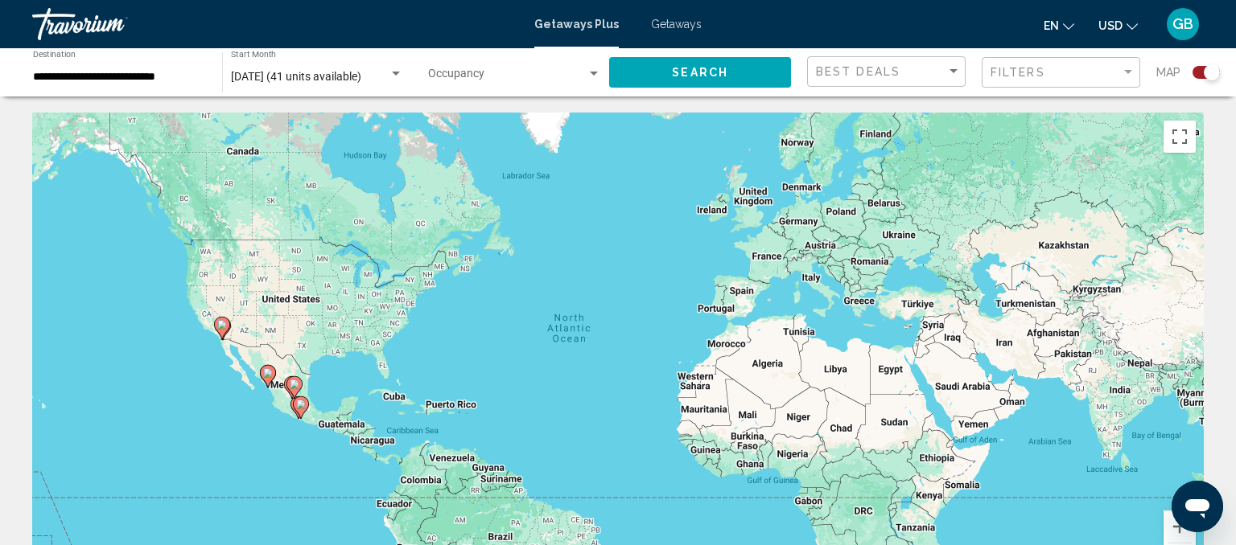
click at [1212, 73] on div "Search widget" at bounding box center [1211, 72] width 16 height 16
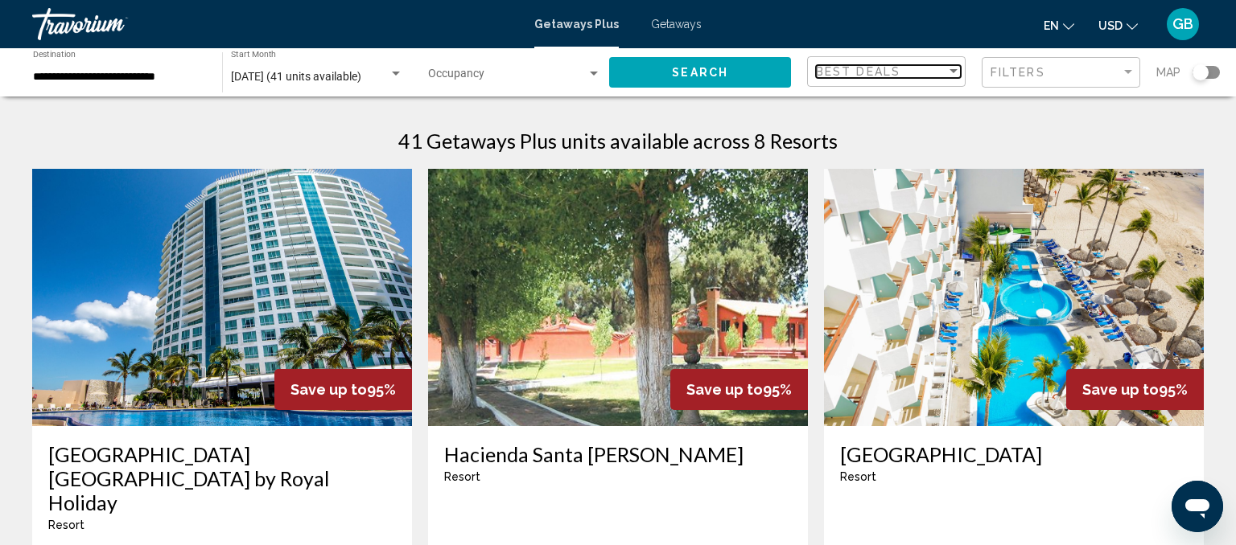
click at [954, 70] on div "Sort by" at bounding box center [953, 71] width 8 height 4
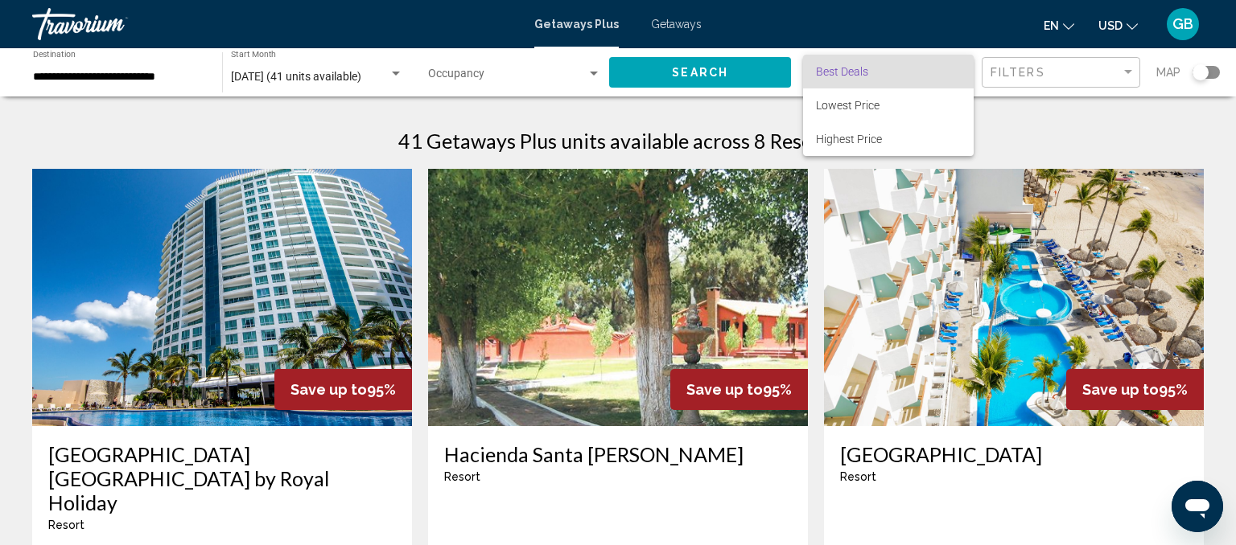
click at [752, 109] on div at bounding box center [618, 272] width 1236 height 545
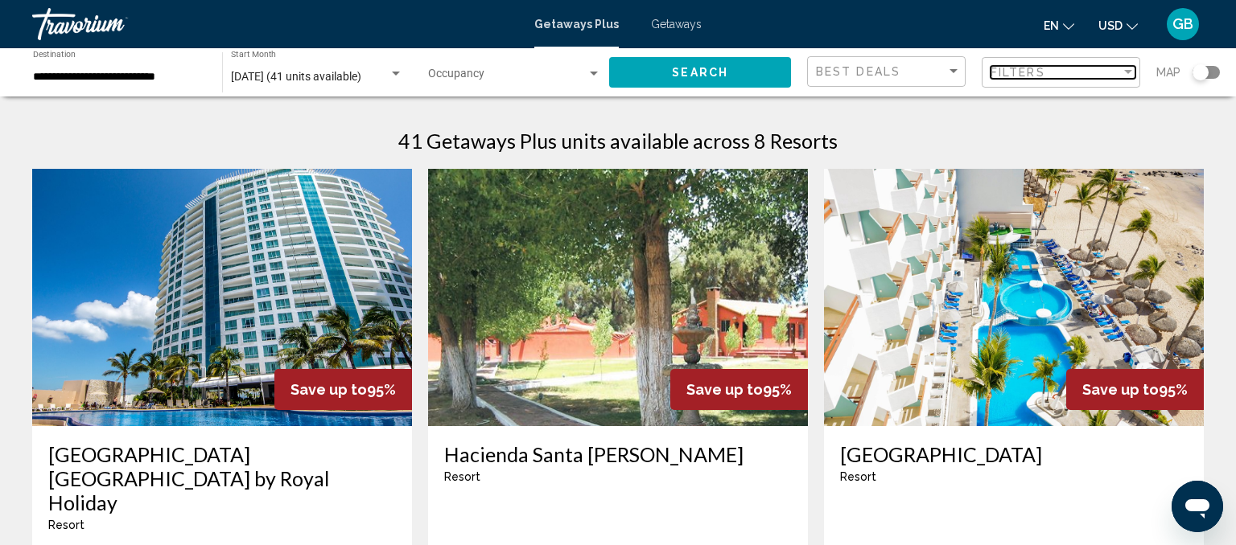
click at [1127, 70] on div "Filter" at bounding box center [1128, 72] width 8 height 4
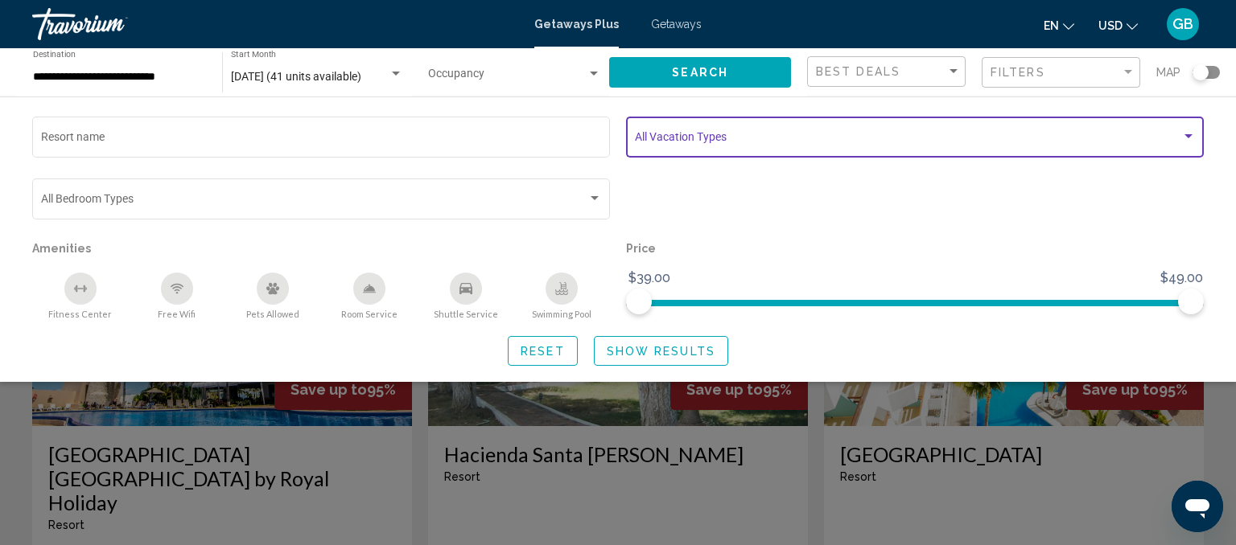
click at [1193, 138] on div "Search widget" at bounding box center [1188, 136] width 14 height 13
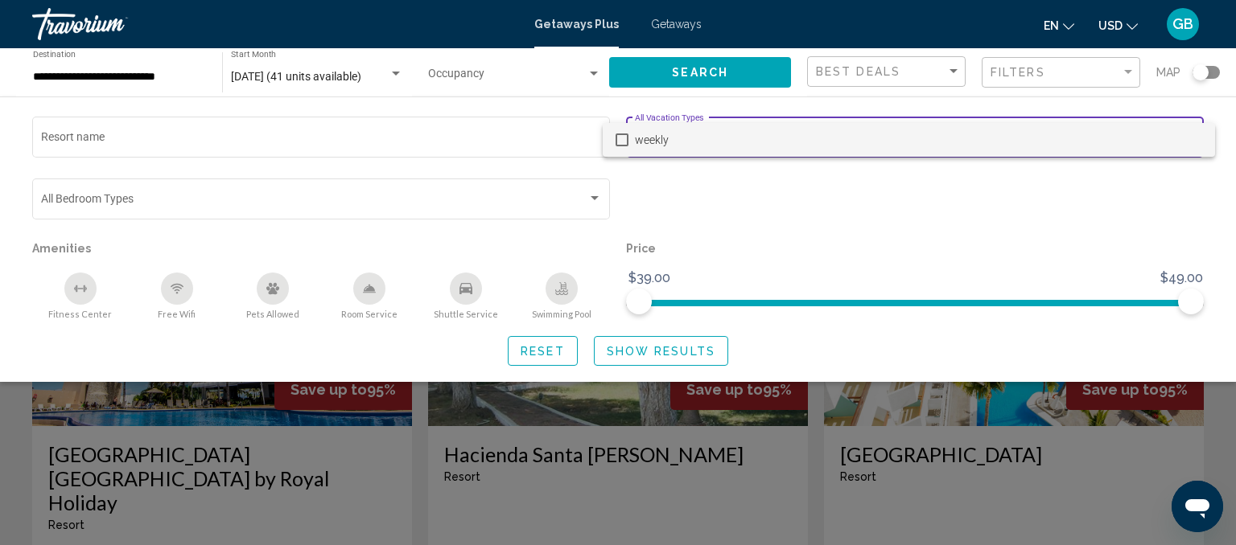
click at [1161, 182] on div at bounding box center [618, 272] width 1236 height 545
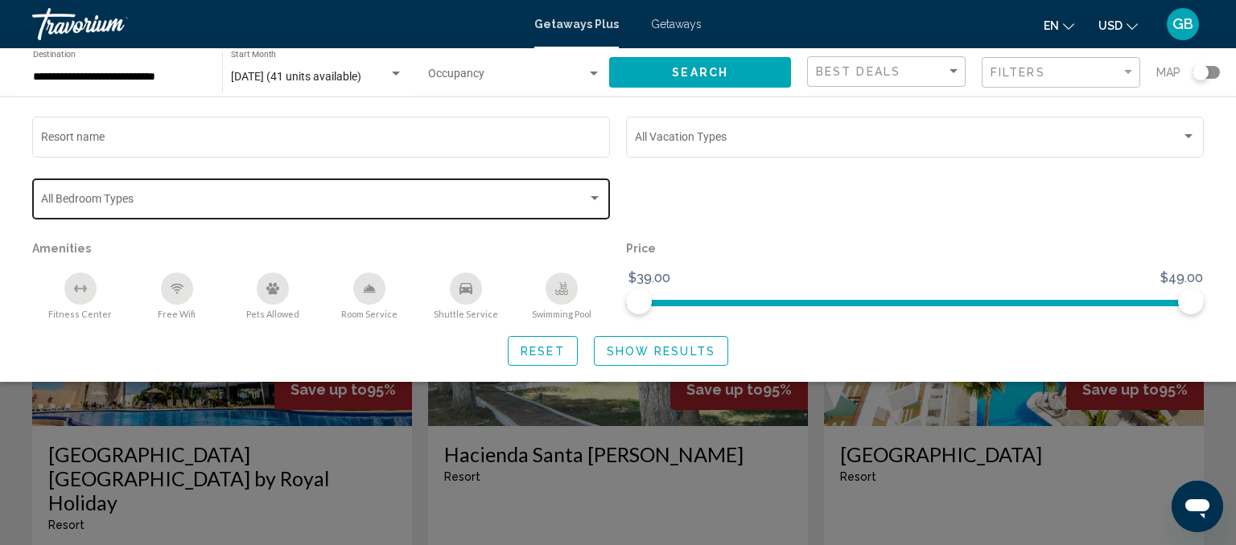
click at [598, 199] on div "Search widget" at bounding box center [594, 198] width 8 height 4
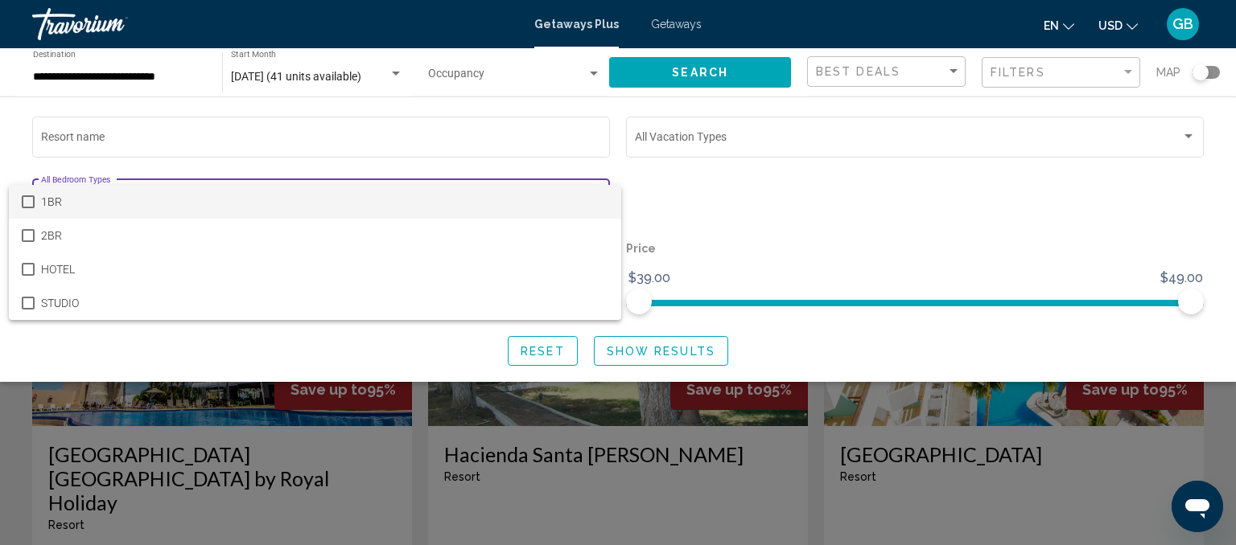
click at [382, 341] on div at bounding box center [618, 272] width 1236 height 545
